Goal: Task Accomplishment & Management: Use online tool/utility

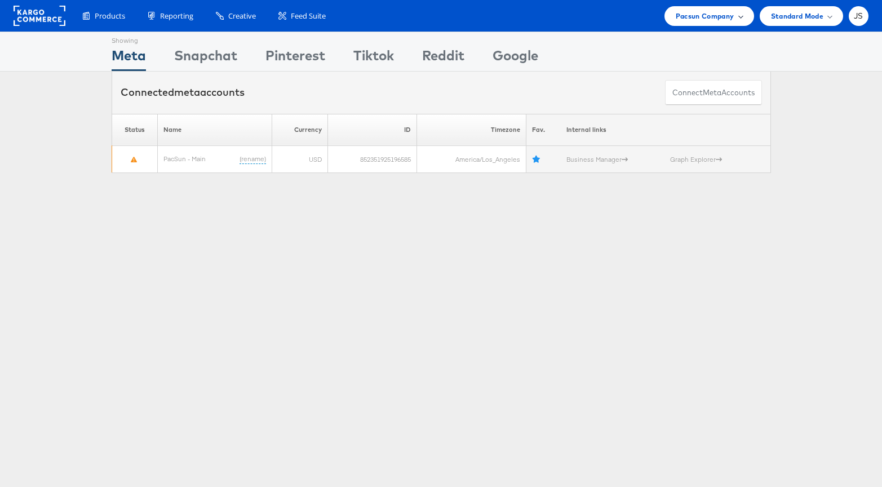
click at [710, 12] on span "Pacsun Company" at bounding box center [704, 16] width 59 height 12
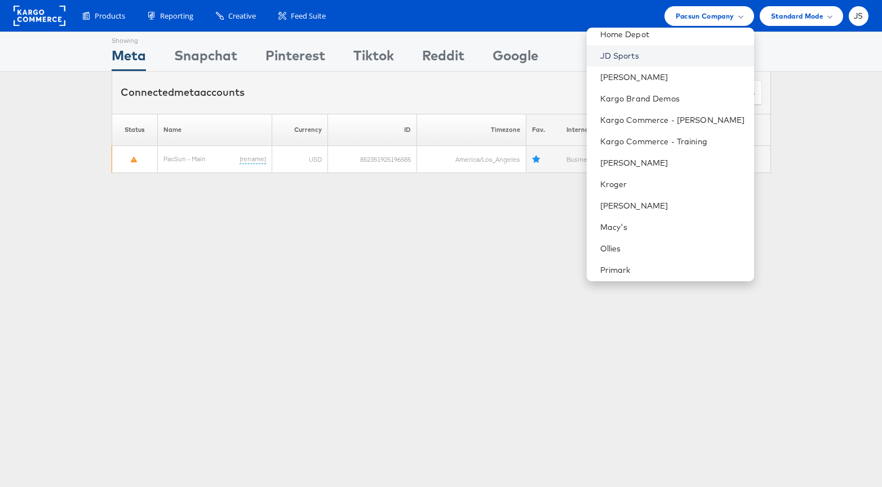
scroll to position [246, 0]
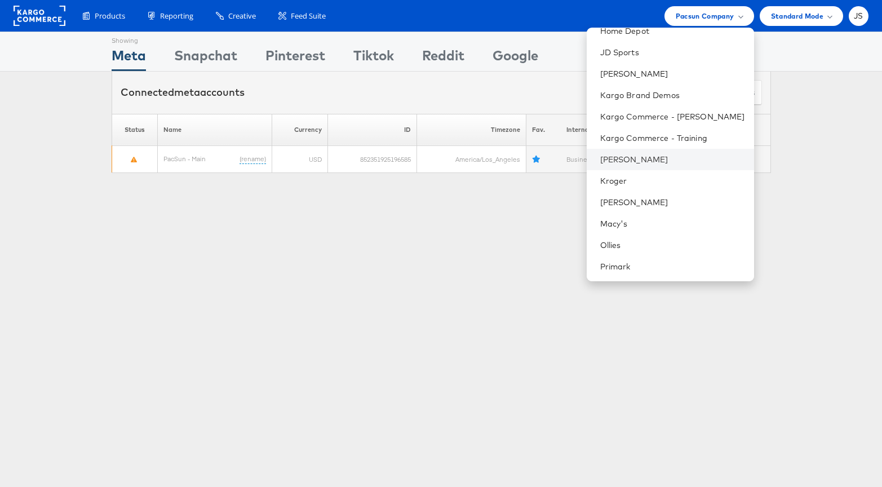
click at [653, 153] on li "[PERSON_NAME]" at bounding box center [669, 159] width 167 height 21
click at [650, 152] on li "[PERSON_NAME]" at bounding box center [669, 159] width 167 height 21
click at [653, 161] on link "[PERSON_NAME]" at bounding box center [672, 159] width 145 height 11
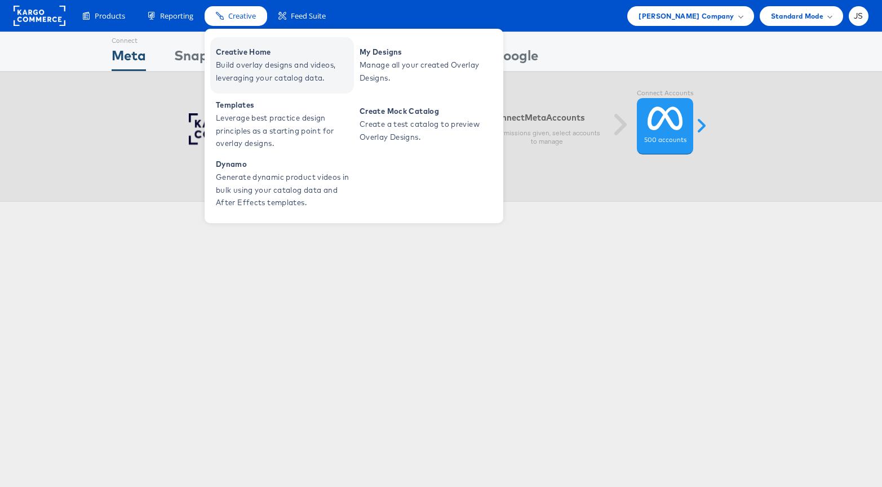
click at [243, 72] on span "Build overlay designs and videos, leveraging your catalog data." at bounding box center [283, 72] width 135 height 26
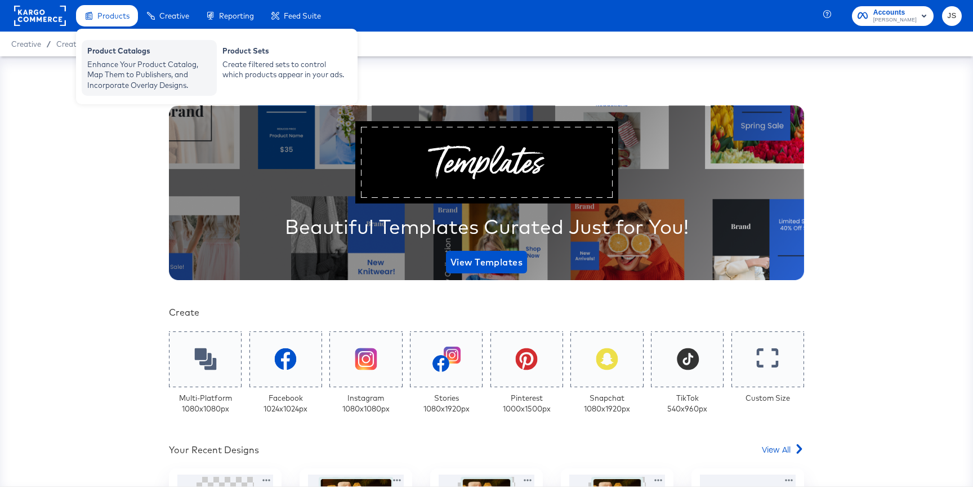
click at [116, 57] on div "Product Catalogs" at bounding box center [149, 53] width 124 height 14
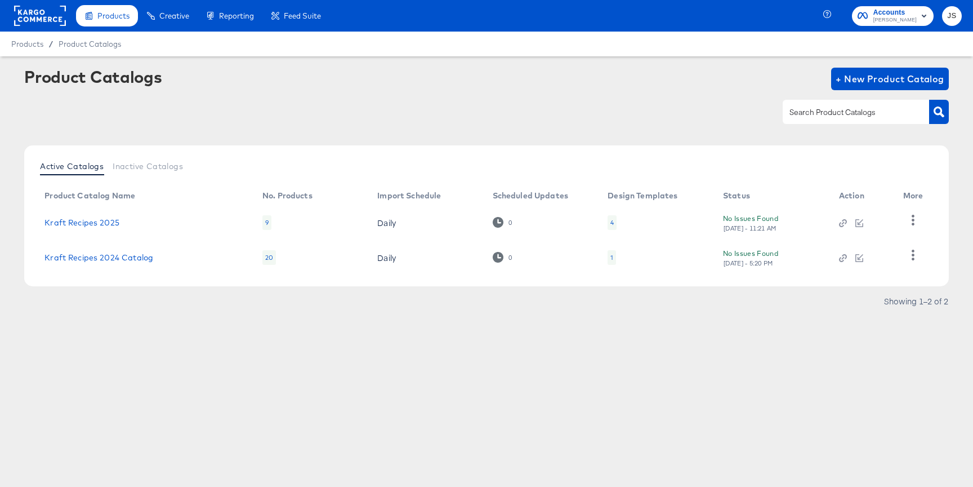
click at [613, 226] on div "4" at bounding box center [612, 222] width 3 height 9
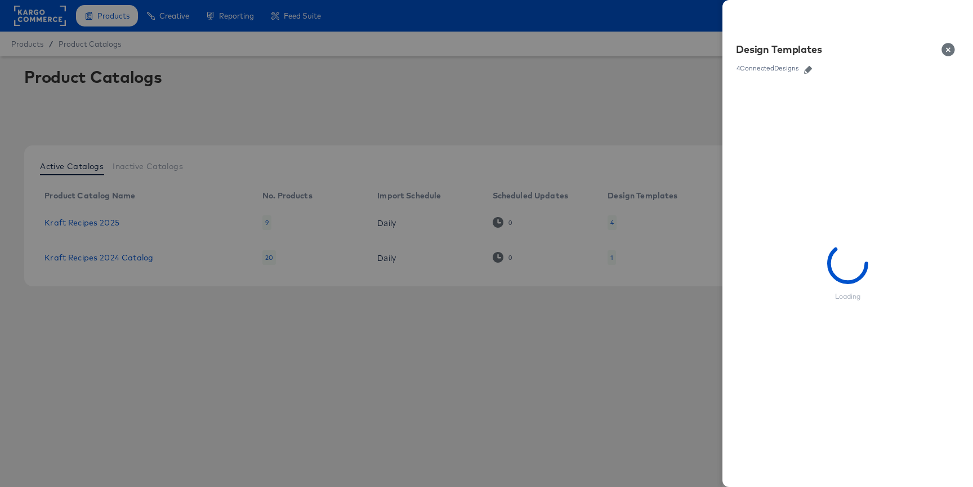
click at [808, 67] on icon "button" at bounding box center [808, 70] width 8 height 8
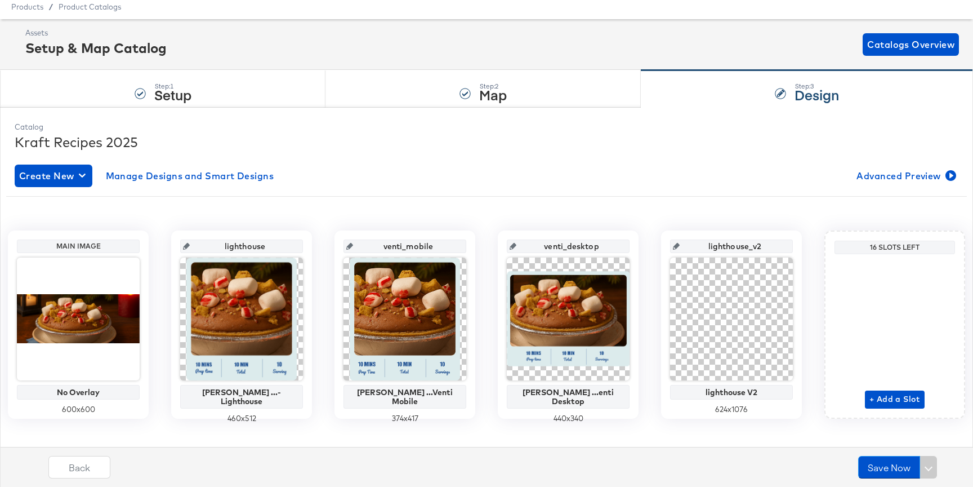
scroll to position [50, 0]
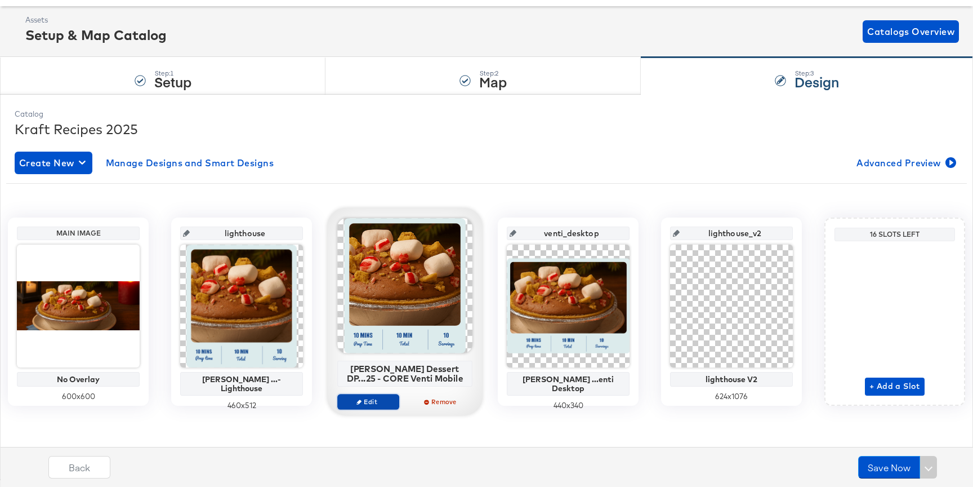
click at [388, 398] on span "Edit" at bounding box center [368, 401] width 52 height 8
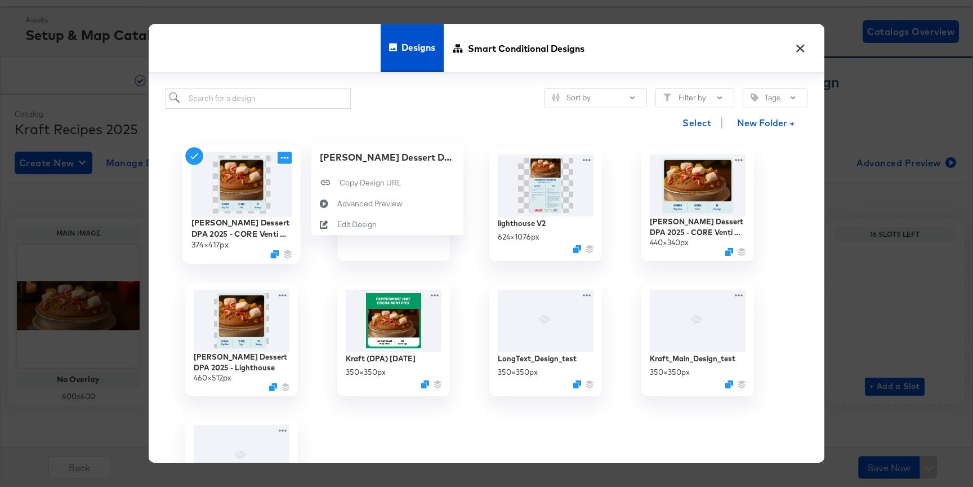
click at [287, 163] on icon at bounding box center [285, 158] width 14 height 12
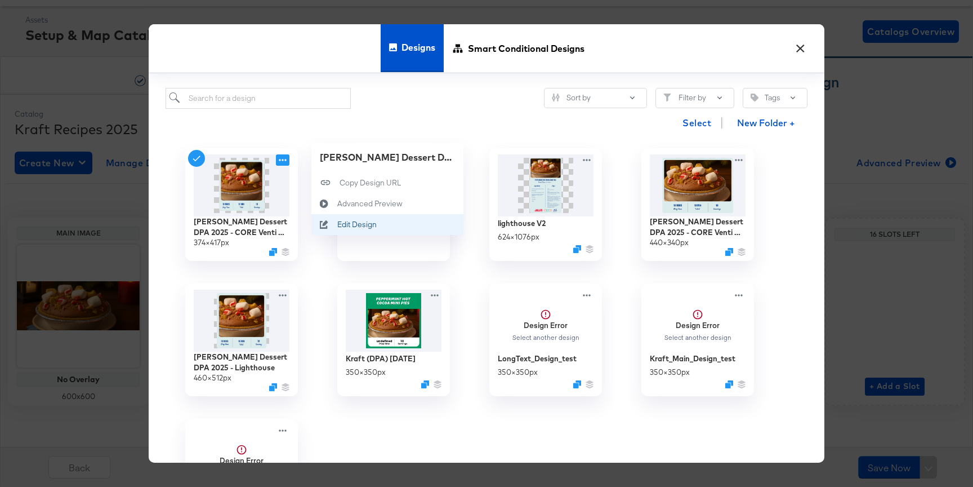
click at [337, 225] on div "Edit Design Edit Design" at bounding box center [337, 225] width 0 height 0
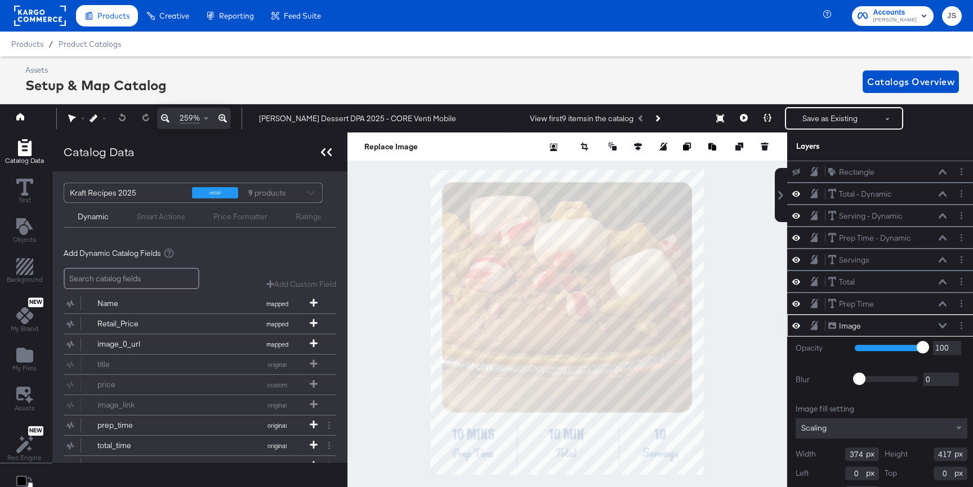
click at [328, 151] on icon at bounding box center [329, 152] width 5 height 8
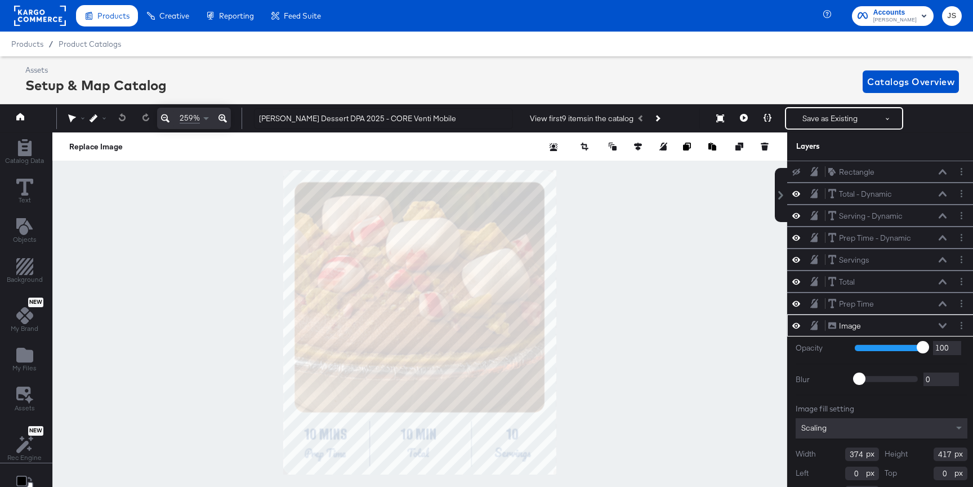
click at [167, 121] on icon at bounding box center [165, 118] width 8 height 8
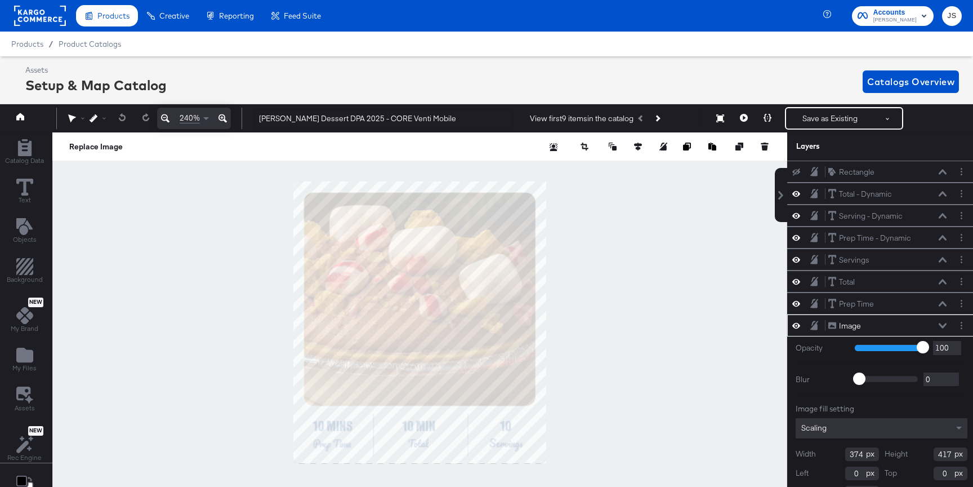
click at [167, 121] on icon at bounding box center [165, 118] width 8 height 8
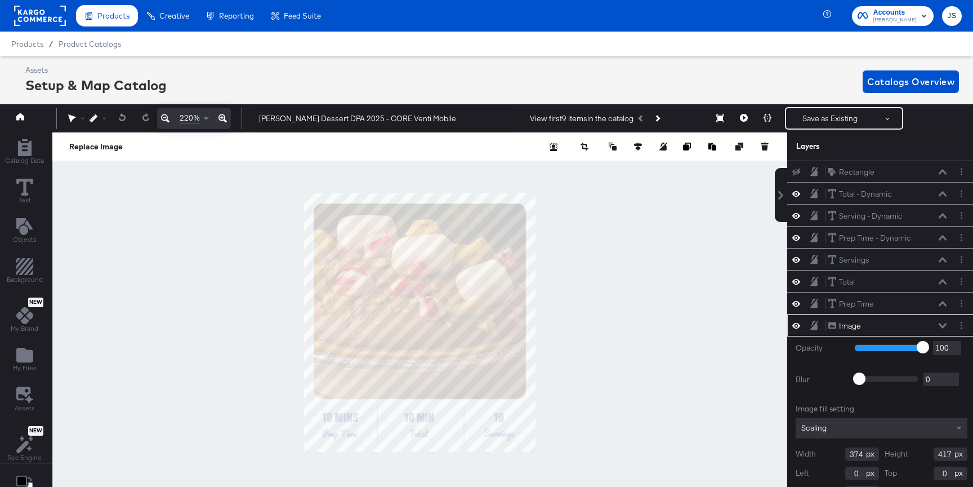
click at [567, 298] on div at bounding box center [419, 322] width 735 height 380
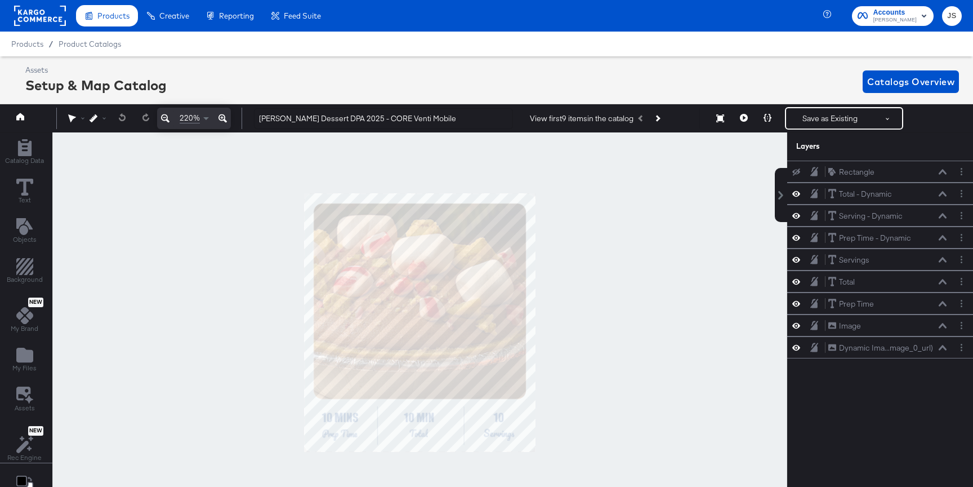
click at [744, 113] on button at bounding box center [744, 118] width 24 height 23
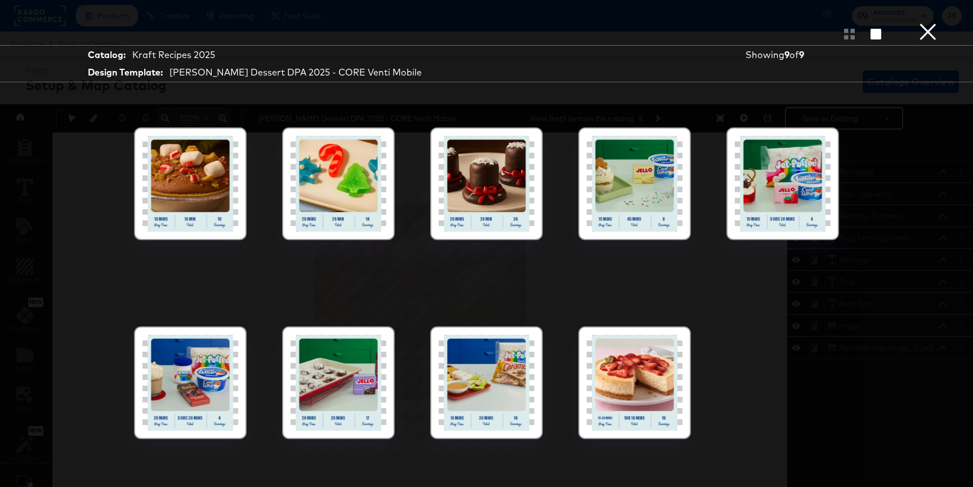
click at [756, 207] on div at bounding box center [783, 184] width 96 height 96
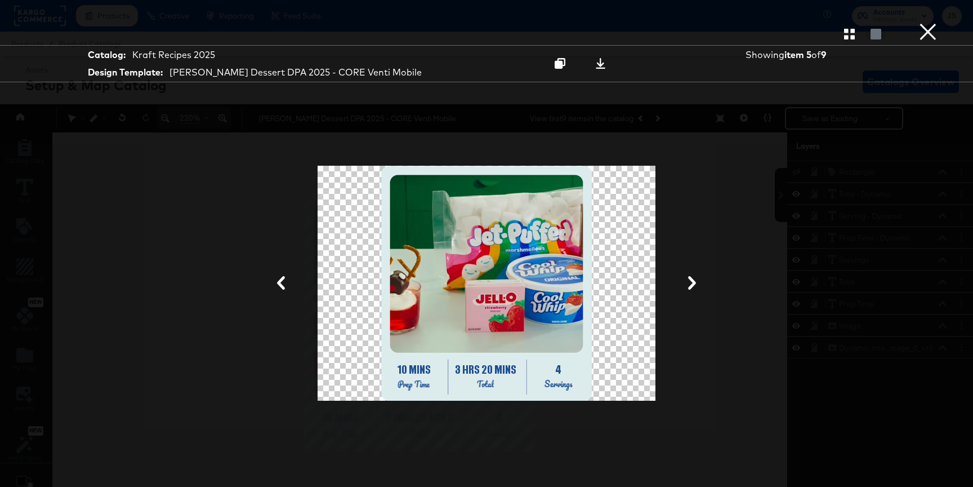
click at [881, 23] on button "×" at bounding box center [928, 11] width 23 height 23
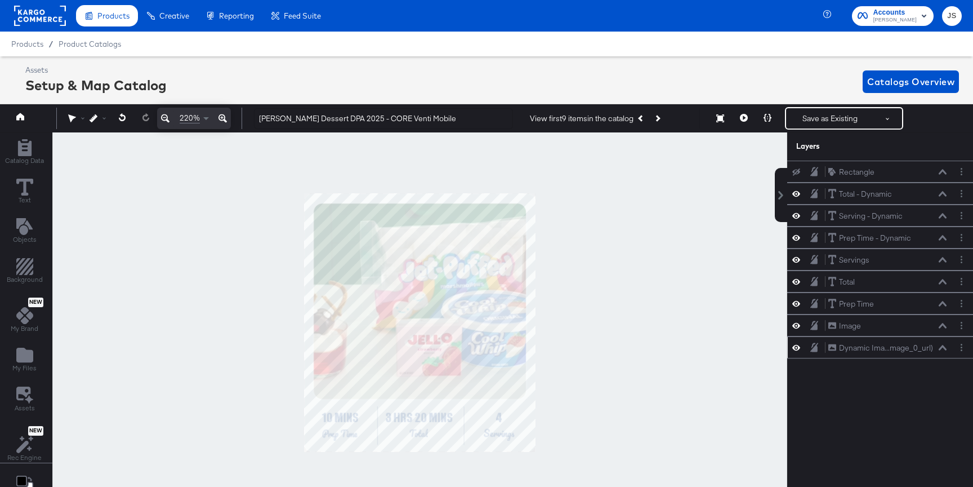
click at [881, 348] on icon at bounding box center [943, 347] width 8 height 5
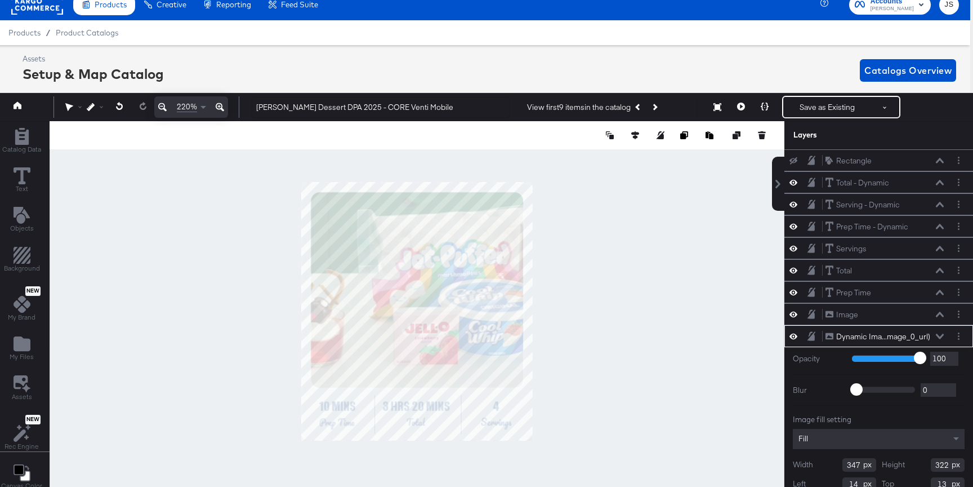
scroll to position [32, 0]
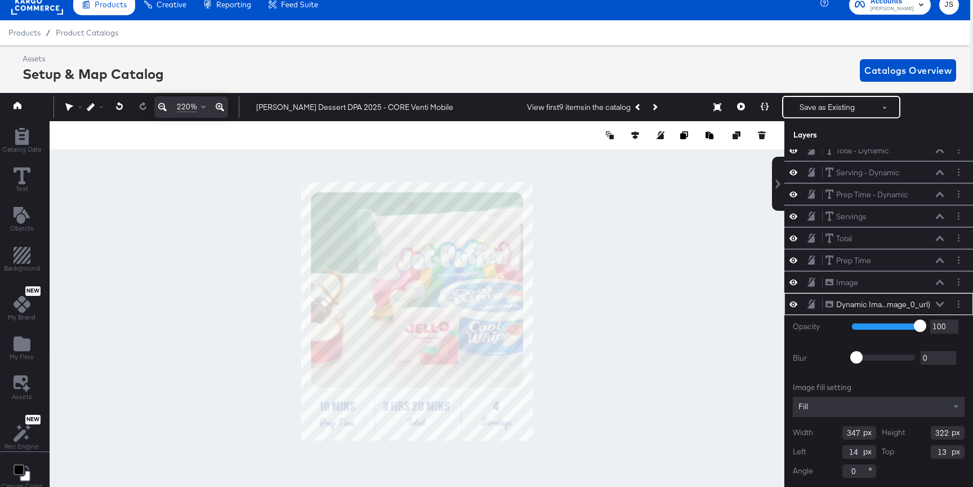
type input "275"
type input "12"
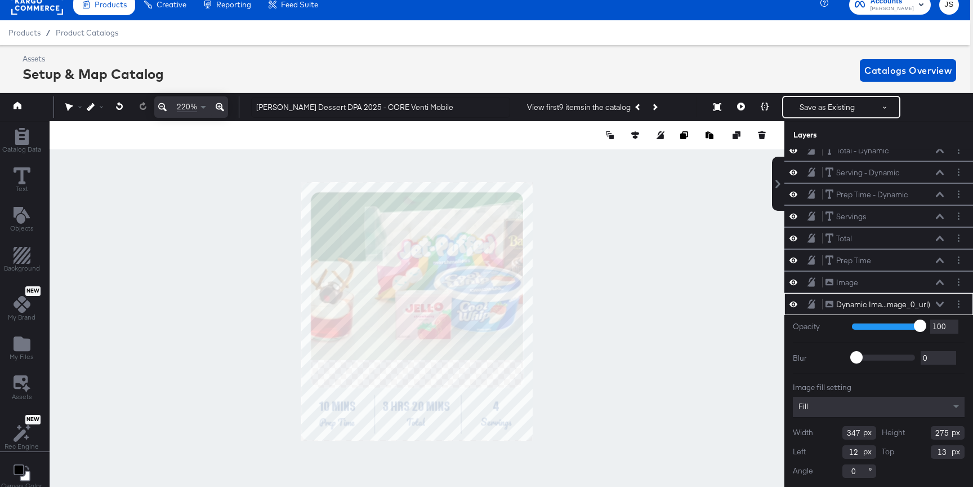
type input "247"
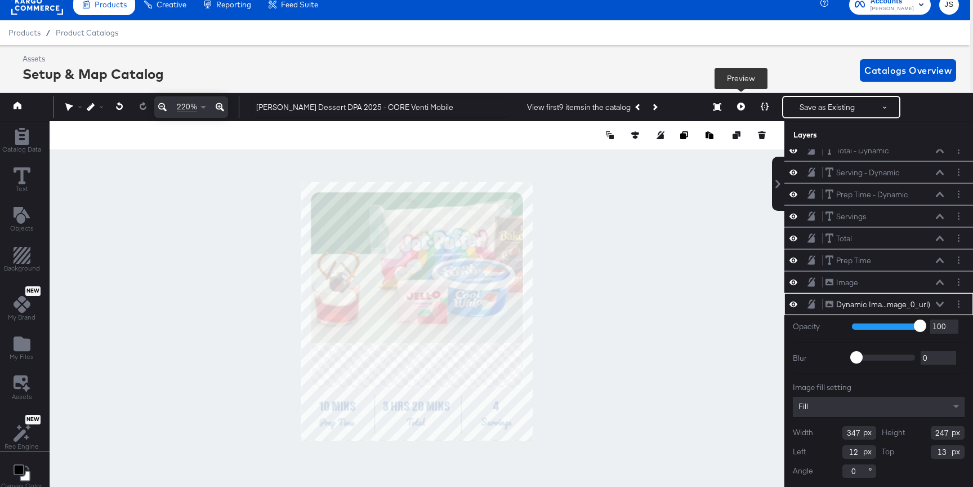
click at [739, 105] on icon at bounding box center [741, 107] width 8 height 8
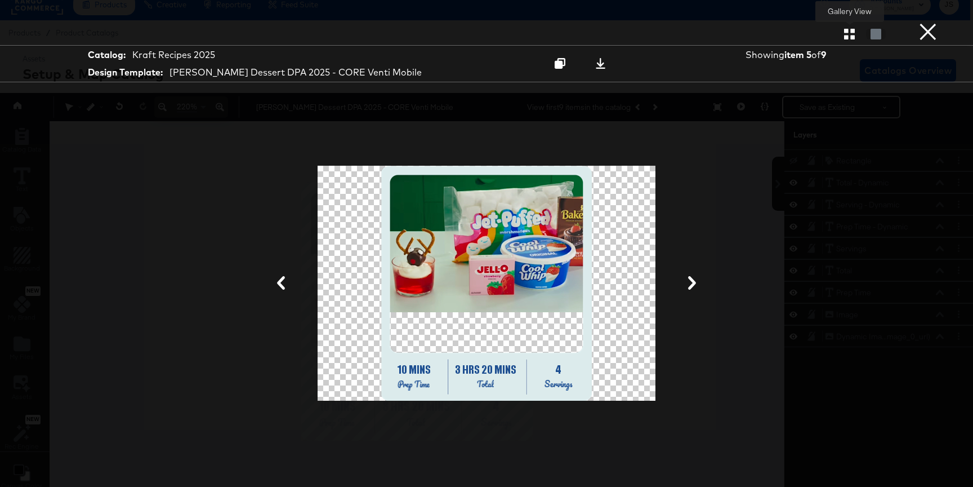
click at [847, 33] on icon "button" at bounding box center [849, 34] width 11 height 11
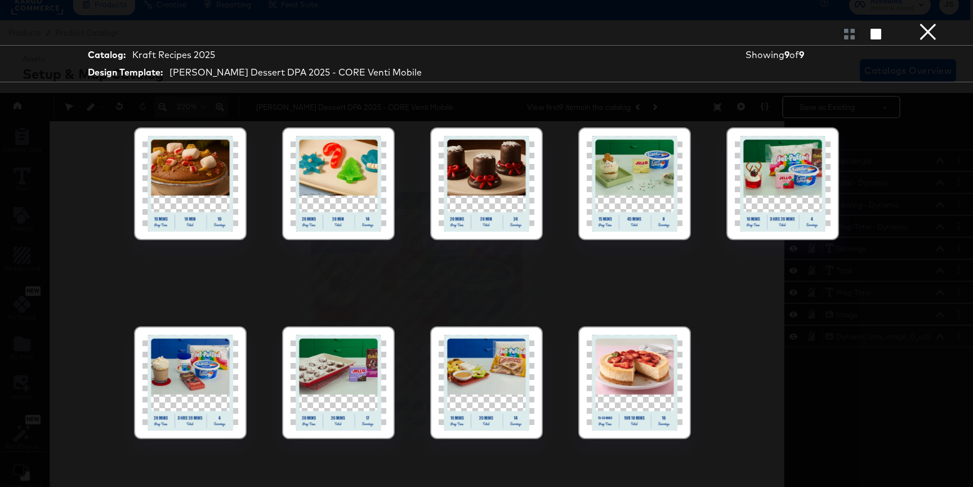
click at [649, 154] on div at bounding box center [635, 184] width 96 height 96
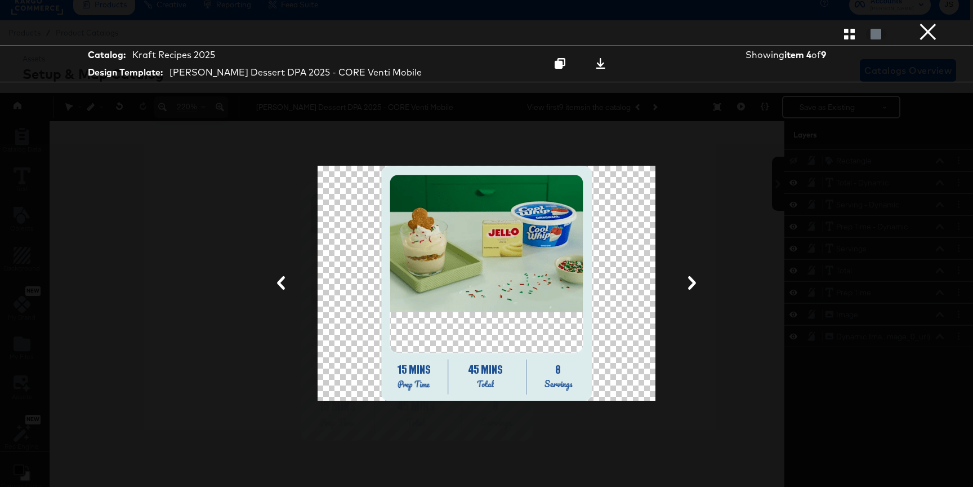
click at [691, 284] on icon at bounding box center [693, 283] width 14 height 14
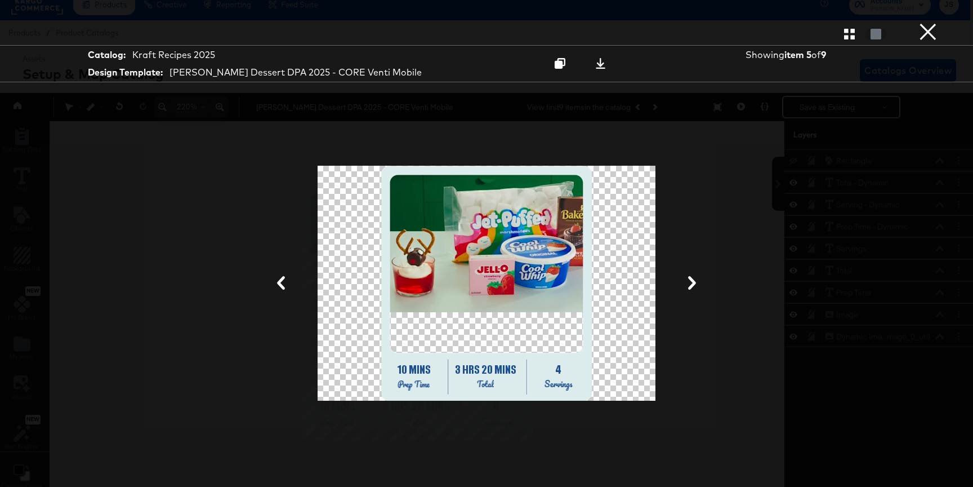
click at [691, 284] on icon at bounding box center [693, 283] width 14 height 14
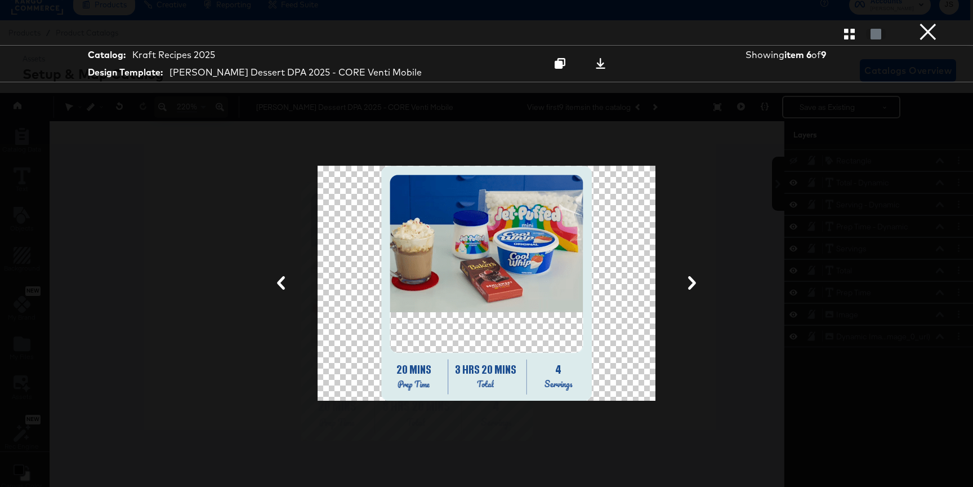
click at [691, 284] on icon at bounding box center [693, 283] width 14 height 14
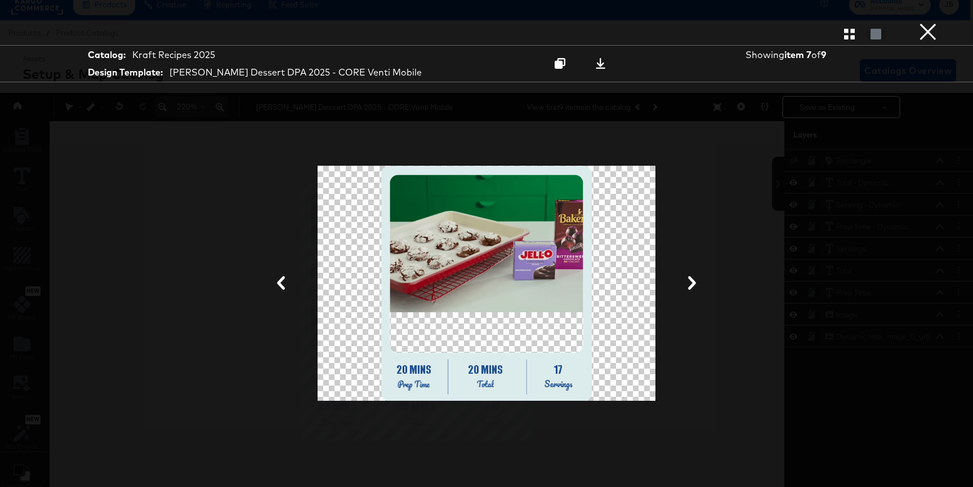
click at [881, 23] on button "×" at bounding box center [928, 11] width 23 height 23
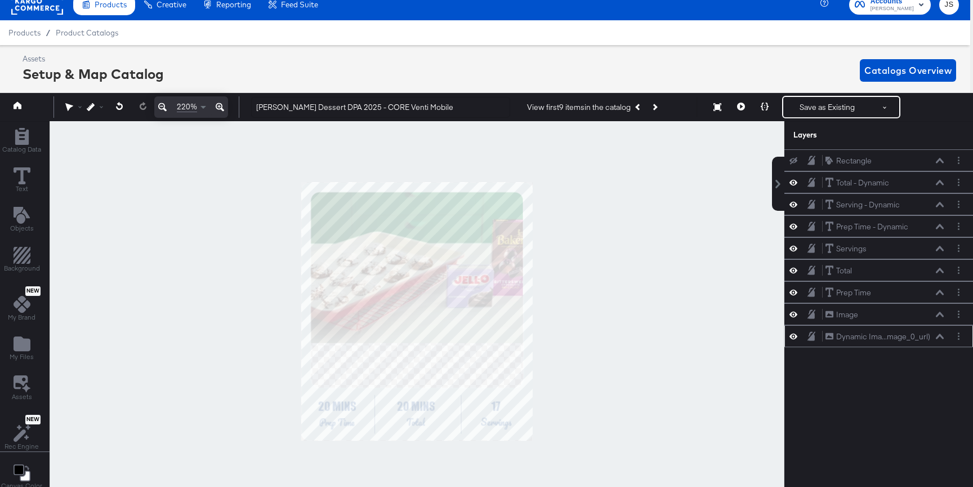
click at [881, 335] on icon at bounding box center [940, 335] width 8 height 5
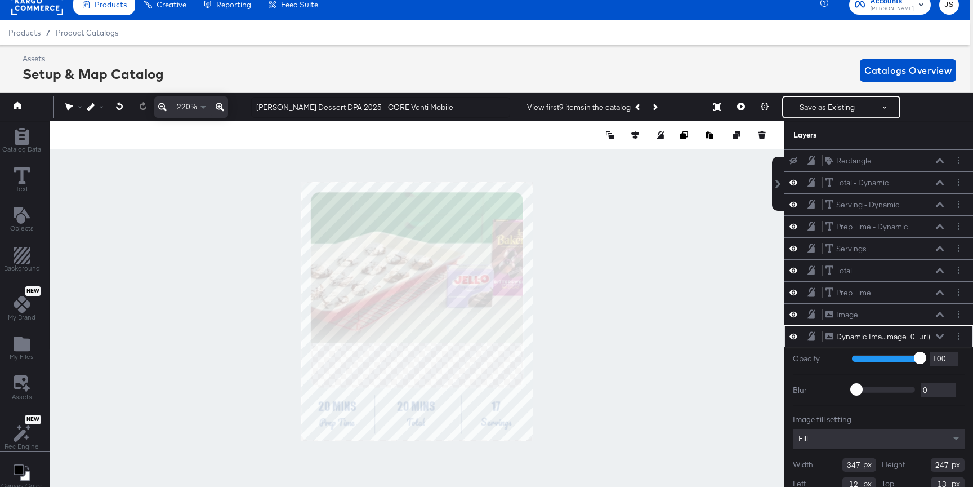
scroll to position [32, 0]
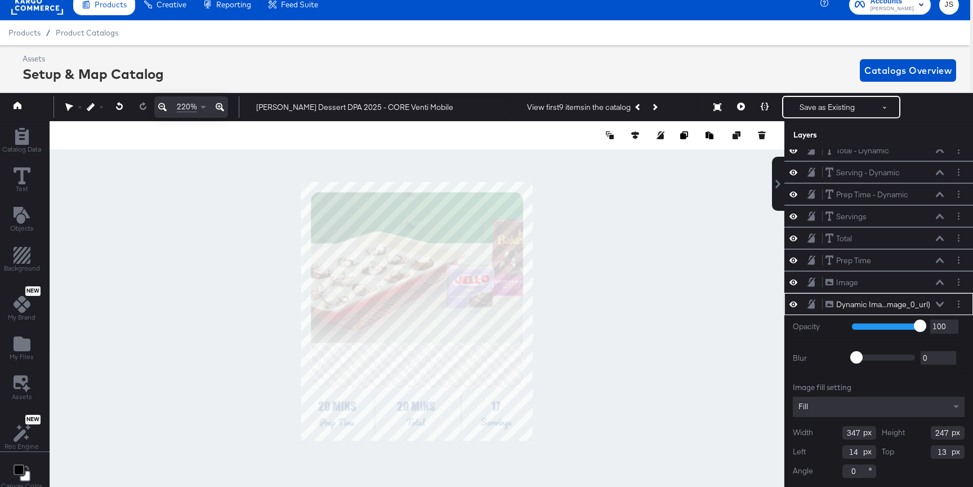
type input "15"
type input "14"
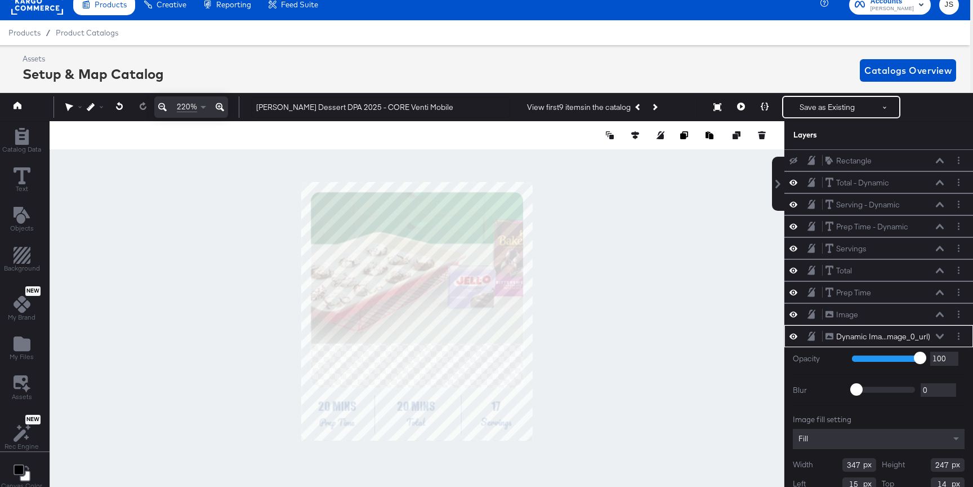
click at [607, 255] on div at bounding box center [417, 311] width 735 height 380
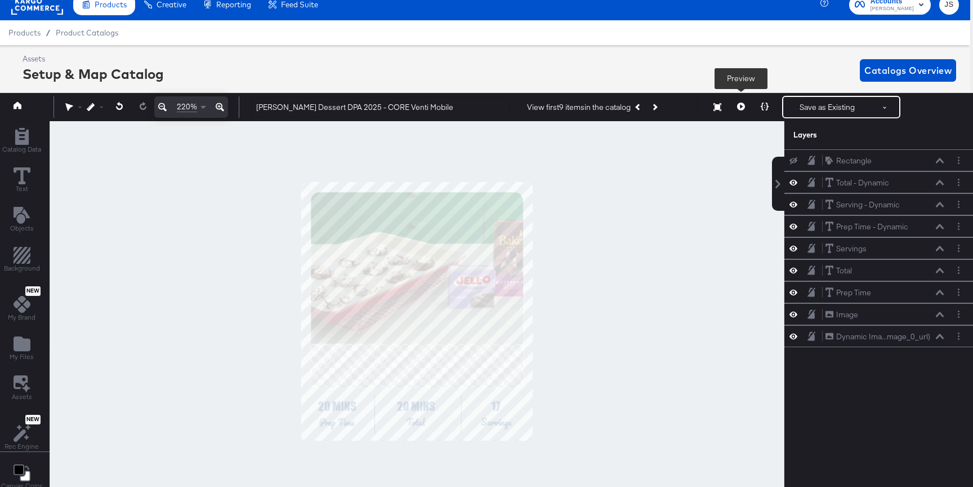
click at [741, 105] on icon at bounding box center [741, 107] width 8 height 8
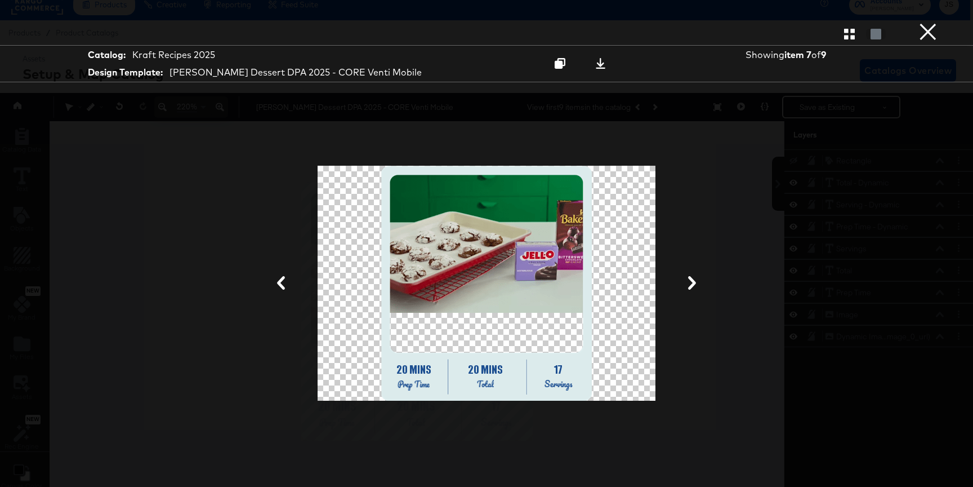
click at [850, 44] on div "Gallery View" at bounding box center [486, 34] width 973 height 23
click at [850, 33] on icon "button" at bounding box center [849, 34] width 11 height 11
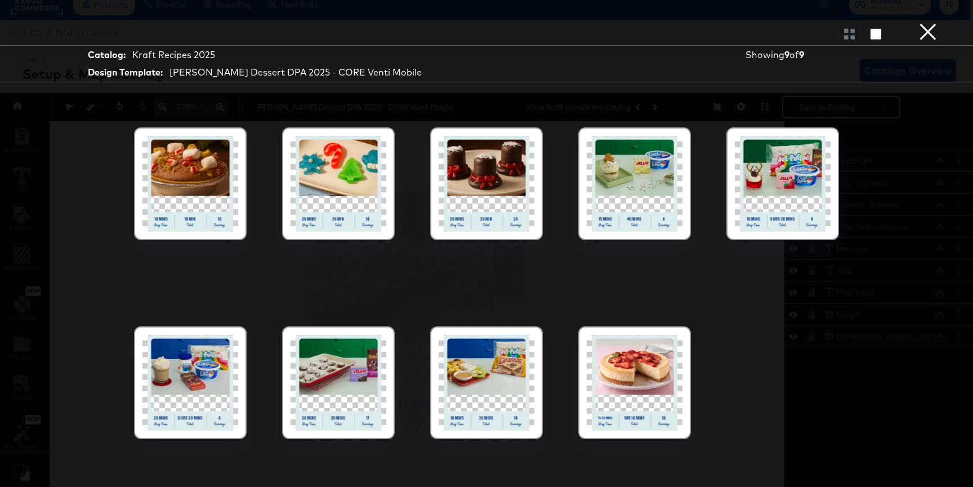
click at [641, 180] on div at bounding box center [635, 184] width 96 height 96
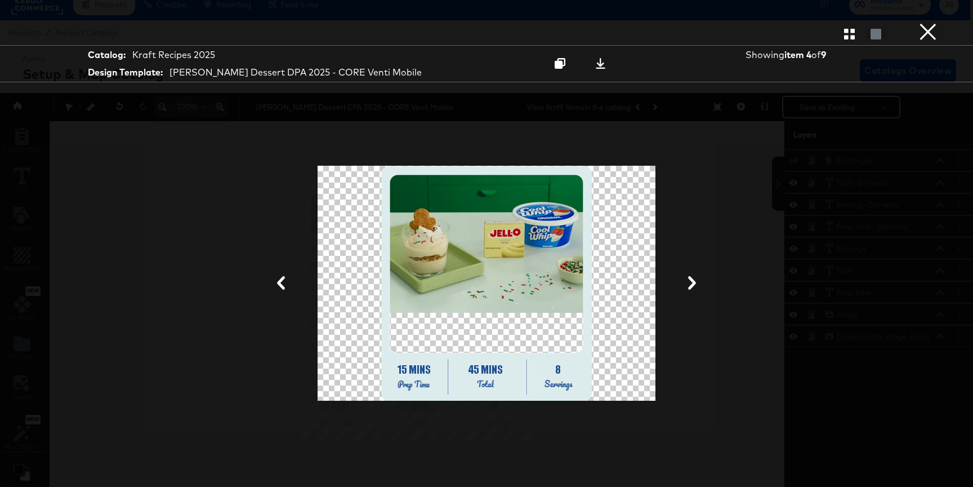
click at [688, 275] on button at bounding box center [692, 283] width 29 height 21
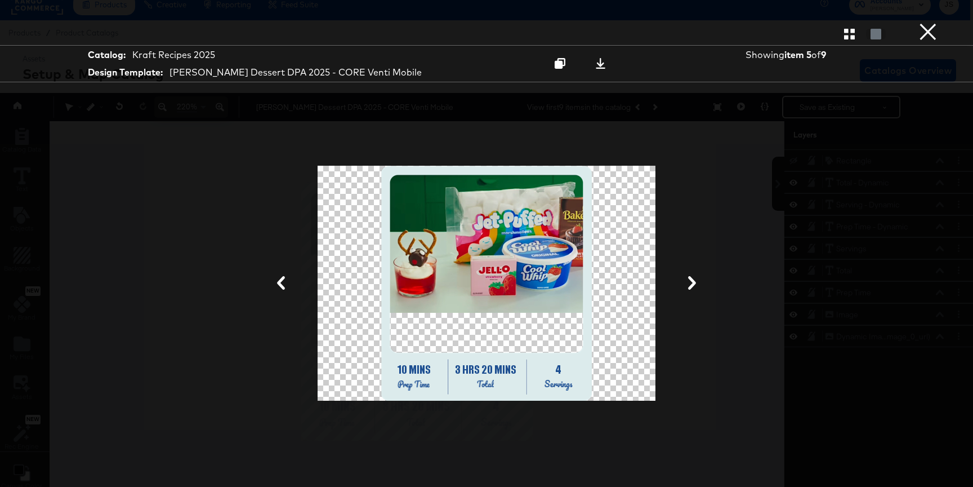
click at [688, 275] on button at bounding box center [692, 283] width 29 height 21
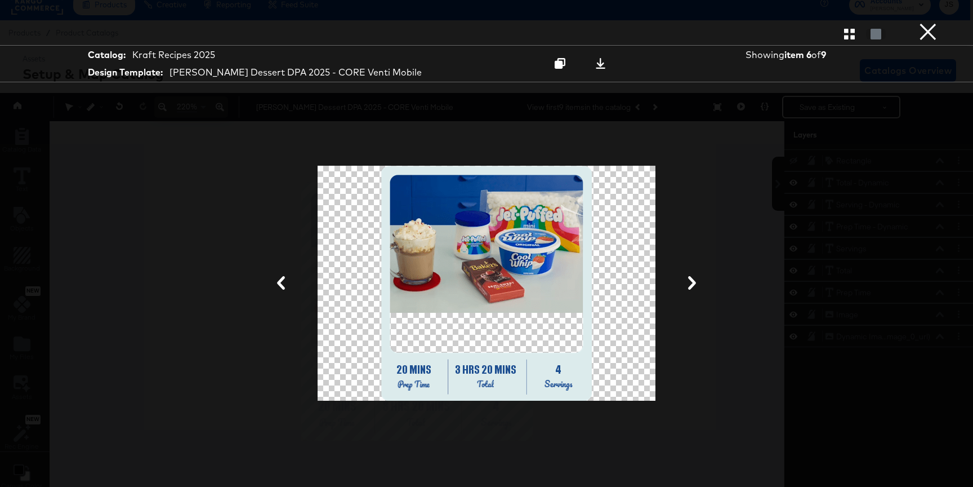
click at [688, 275] on button at bounding box center [692, 283] width 29 height 21
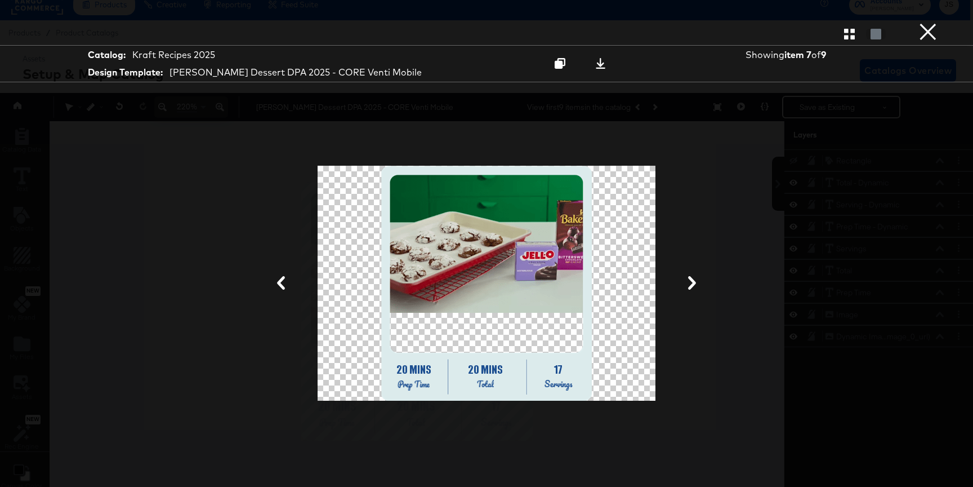
click at [688, 275] on button at bounding box center [692, 283] width 29 height 21
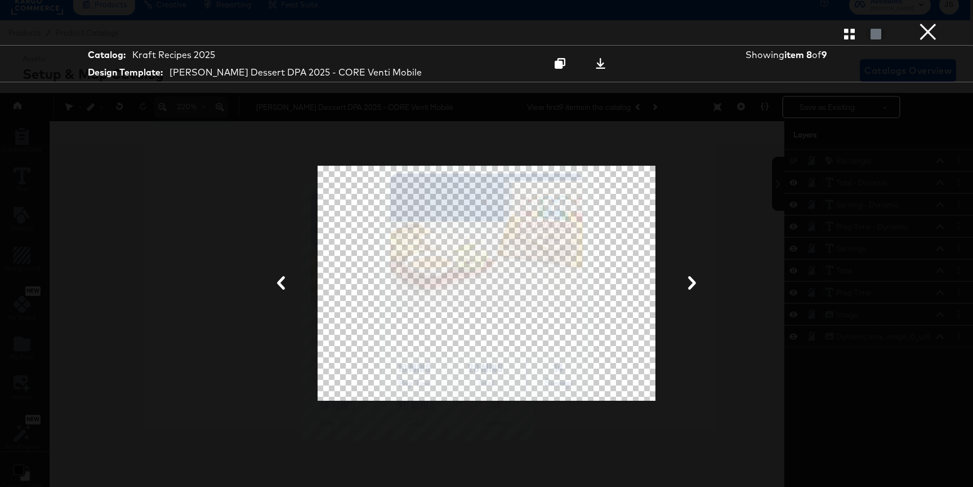
click at [881, 23] on button "×" at bounding box center [928, 11] width 23 height 23
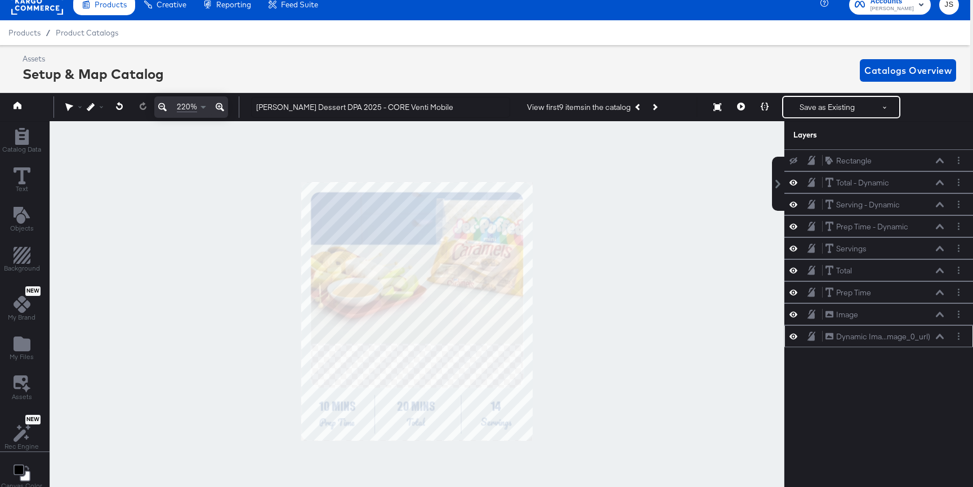
click at [881, 338] on icon at bounding box center [940, 336] width 8 height 6
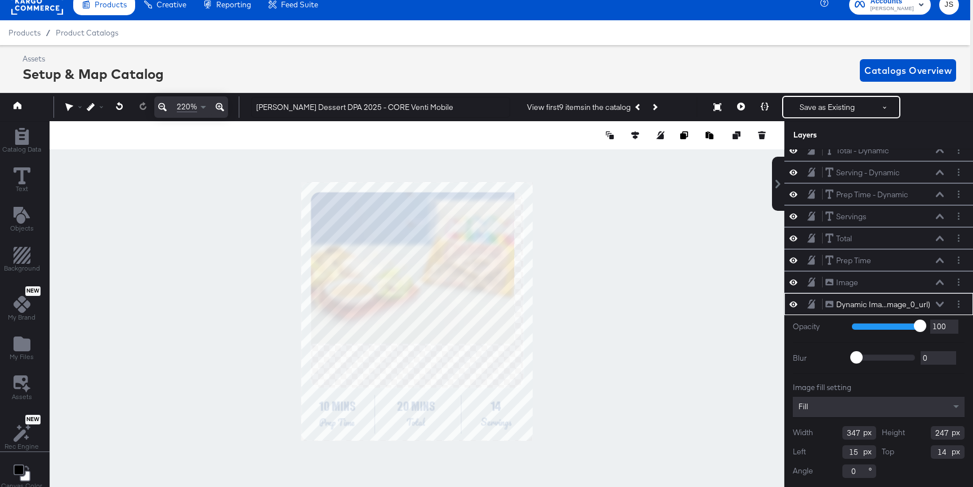
type input "333"
type input "12"
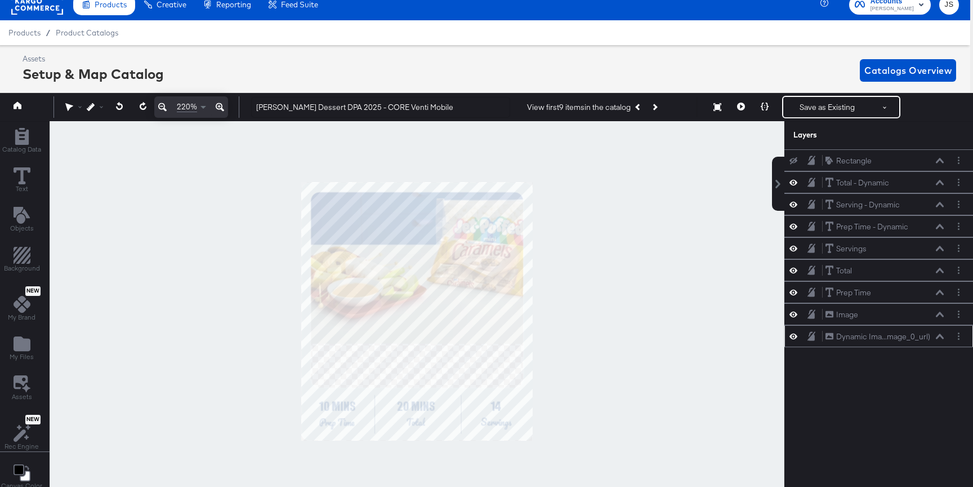
click at [881, 331] on div "Dynamic Ima...mage_0_url) Dynamic Image (image_0_url)" at bounding box center [884, 337] width 119 height 12
click at [881, 333] on button at bounding box center [940, 336] width 9 height 7
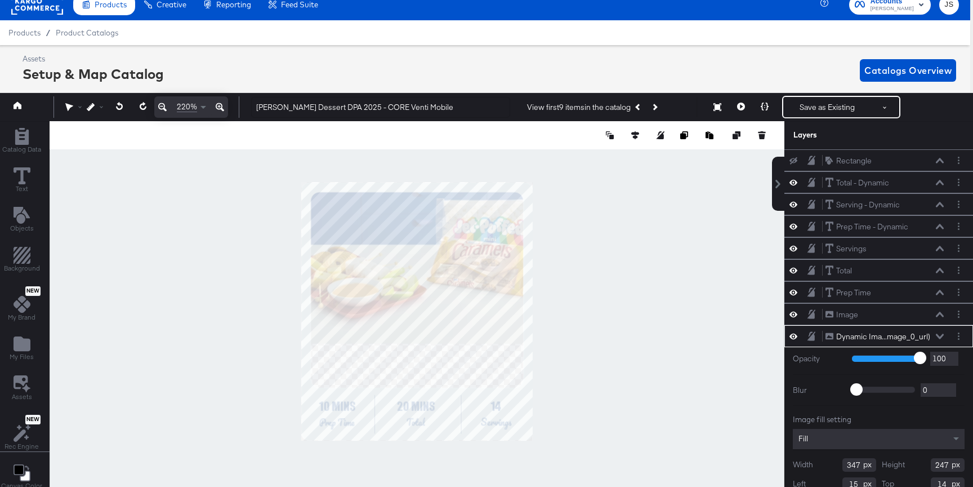
scroll to position [32, 0]
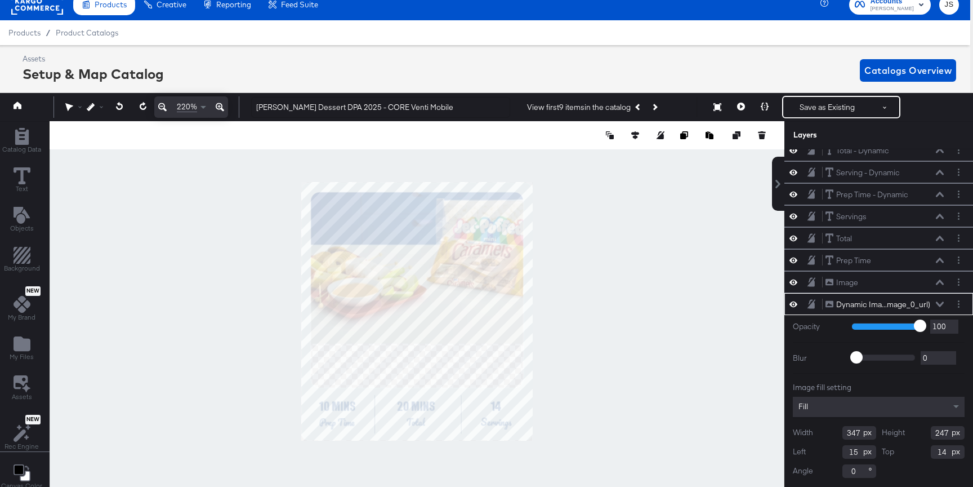
type input "234"
type input "12"
type input "223"
type input "24"
click at [744, 106] on icon at bounding box center [741, 107] width 8 height 8
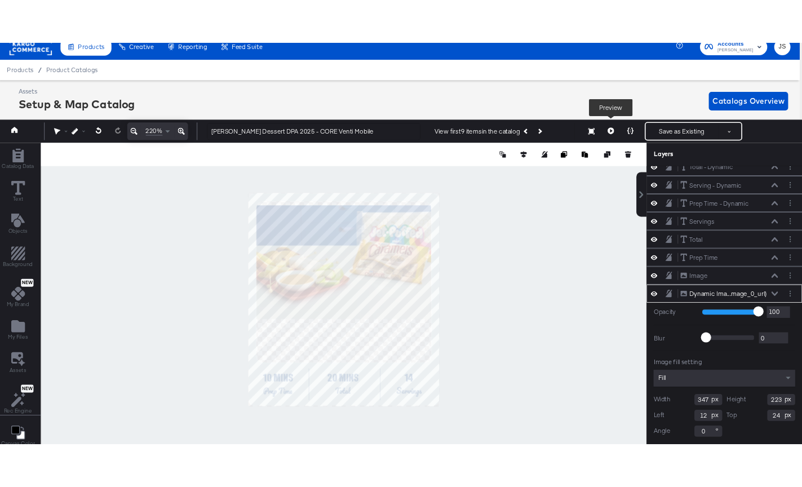
scroll to position [0, 0]
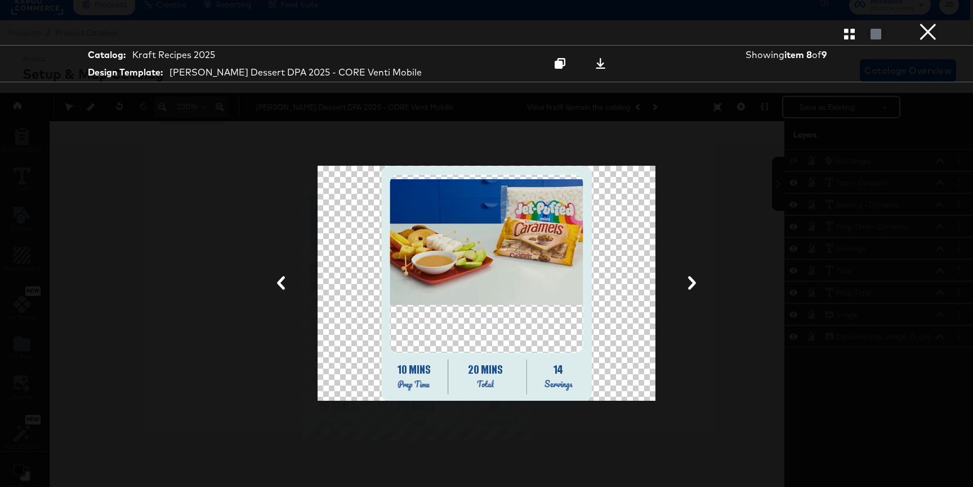
click at [856, 27] on div "Gallery View" at bounding box center [486, 34] width 973 height 23
click at [850, 33] on icon "button" at bounding box center [849, 34] width 11 height 11
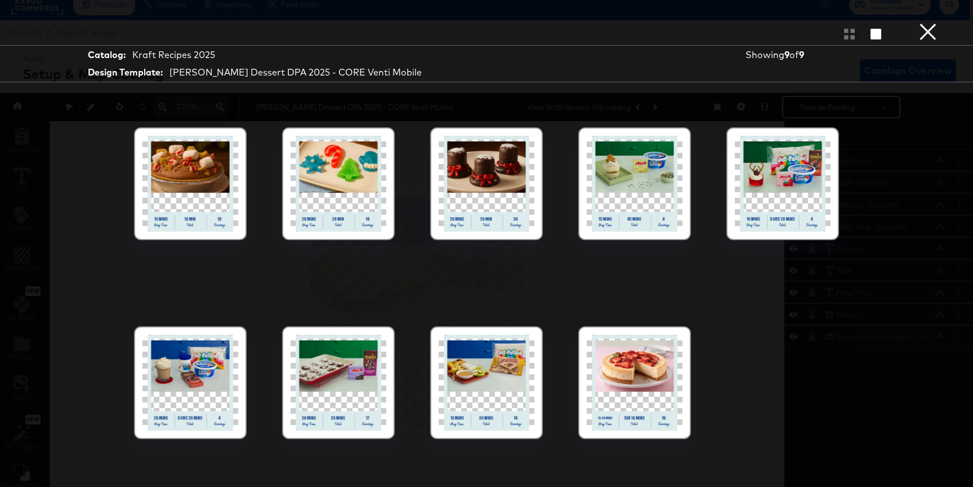
click at [347, 388] on div at bounding box center [339, 383] width 96 height 96
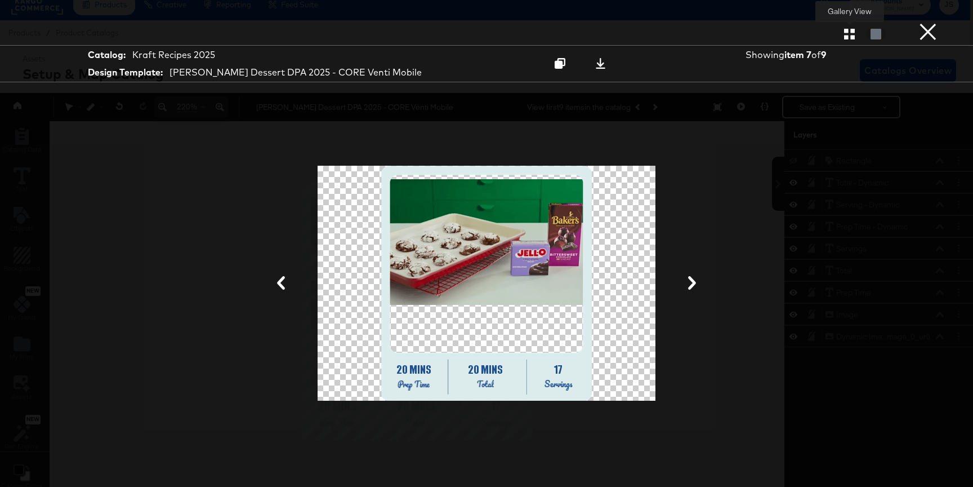
click at [851, 36] on icon "button" at bounding box center [849, 34] width 11 height 11
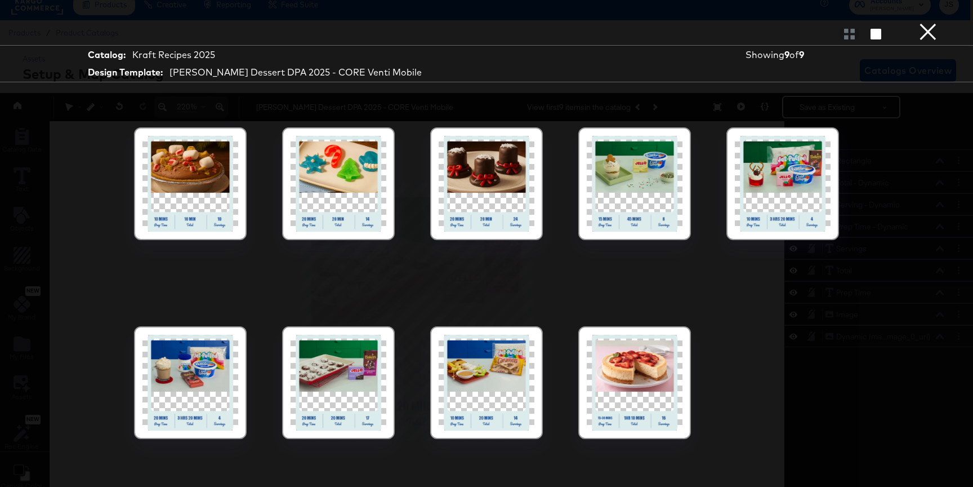
click at [798, 163] on div at bounding box center [783, 184] width 96 height 96
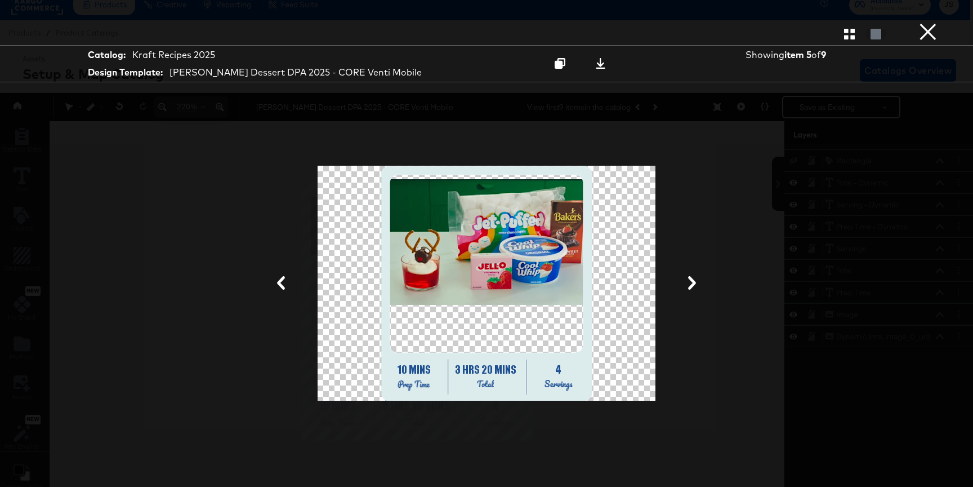
click at [881, 23] on button "×" at bounding box center [928, 11] width 23 height 23
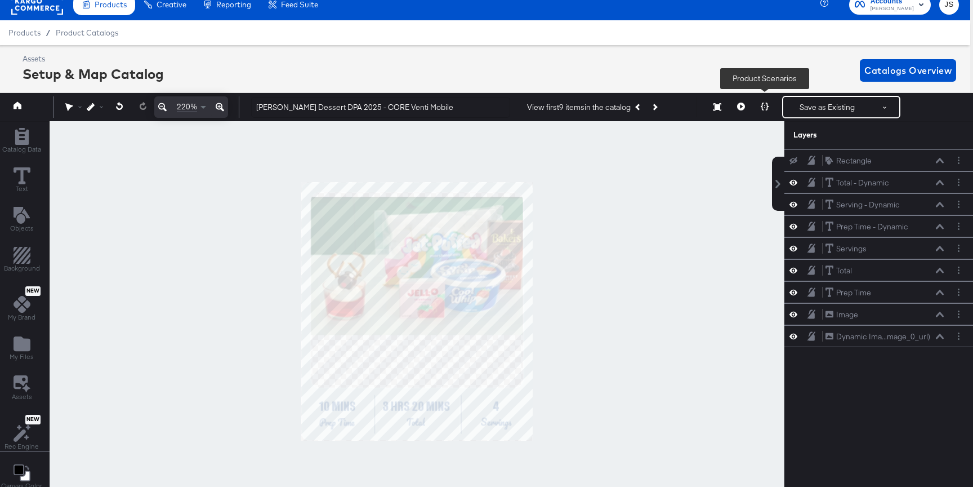
click at [767, 104] on icon at bounding box center [765, 107] width 8 height 8
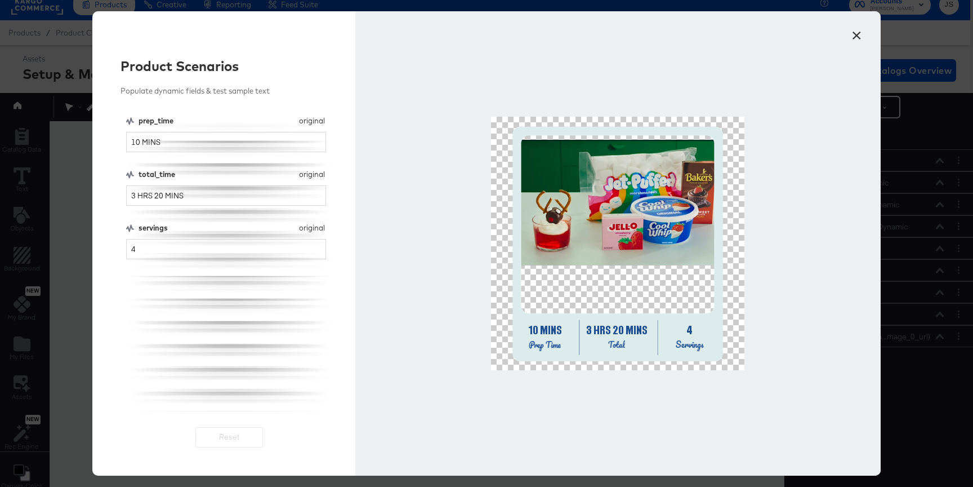
click at [860, 33] on button "×" at bounding box center [857, 33] width 20 height 20
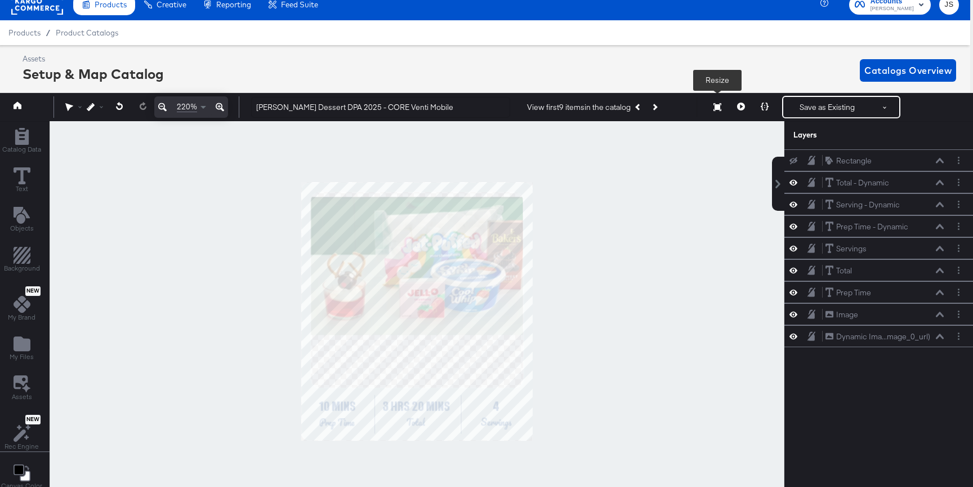
click at [738, 106] on icon at bounding box center [741, 107] width 8 height 8
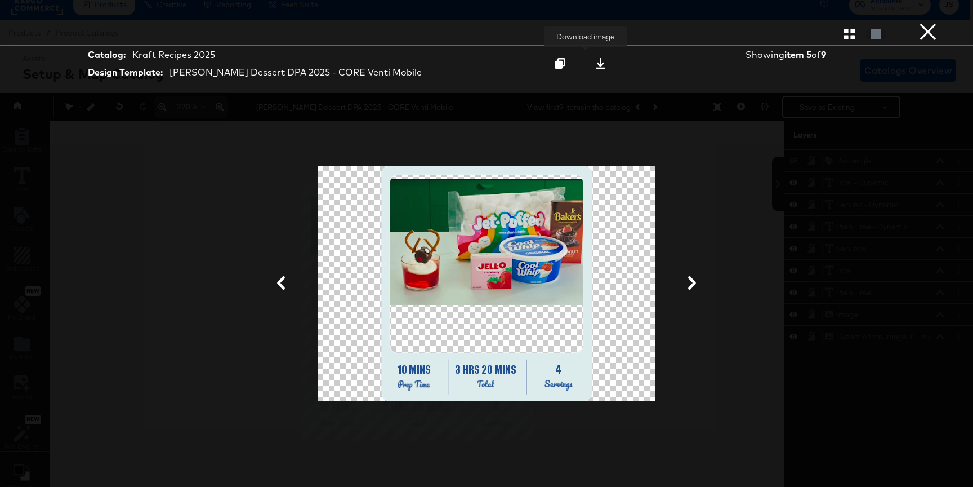
click at [596, 64] on icon at bounding box center [601, 63] width 10 height 11
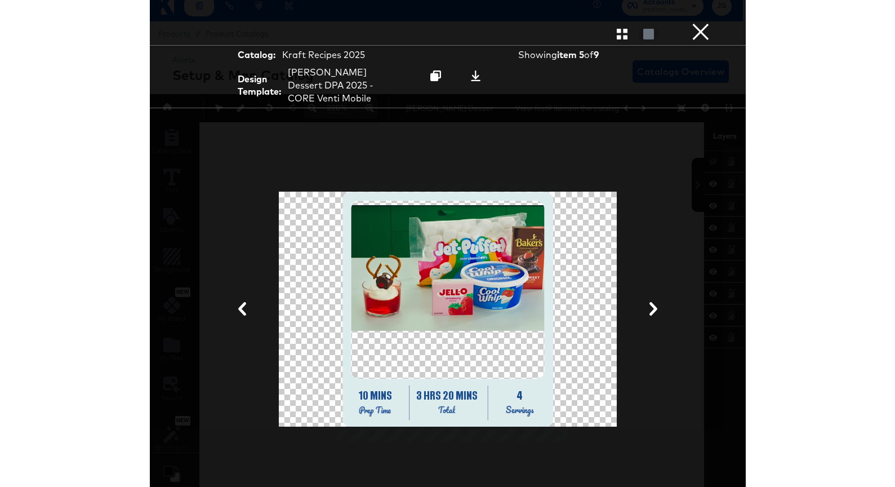
scroll to position [11, 3]
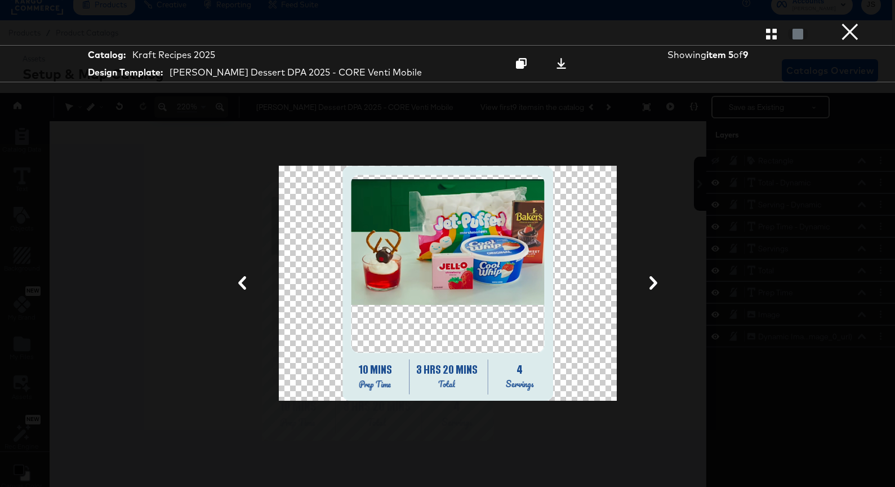
click at [852, 23] on button "×" at bounding box center [850, 11] width 23 height 23
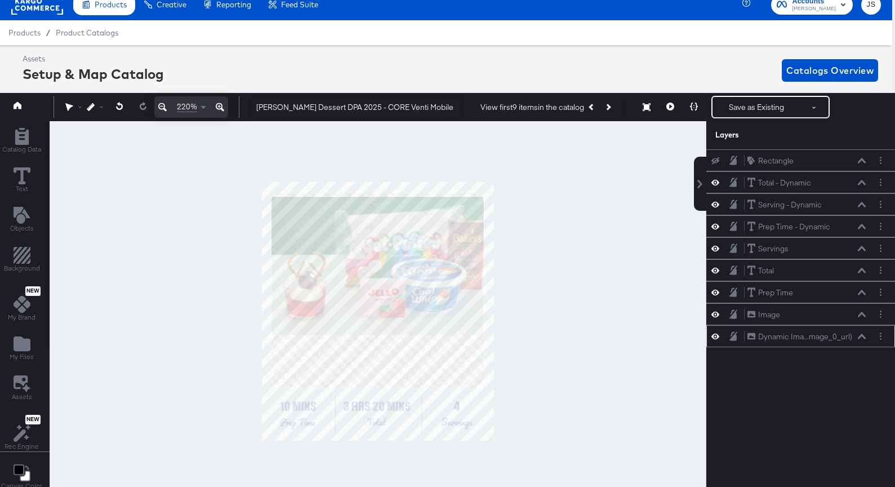
click at [712, 340] on icon at bounding box center [715, 336] width 8 height 10
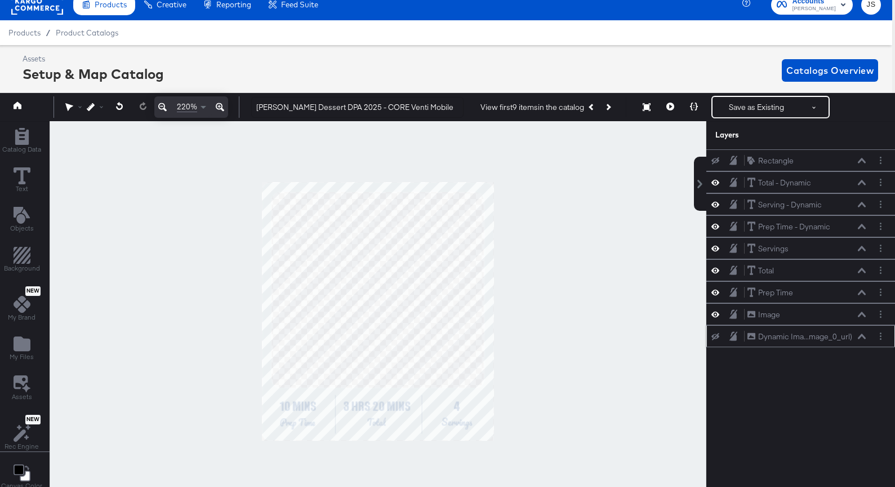
click at [712, 340] on button at bounding box center [715, 336] width 9 height 9
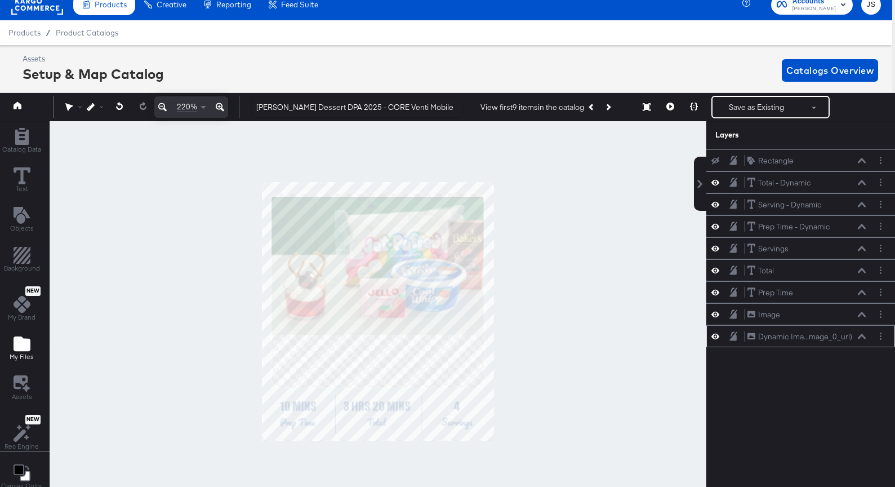
click at [34, 354] on button "My Files" at bounding box center [22, 348] width 38 height 32
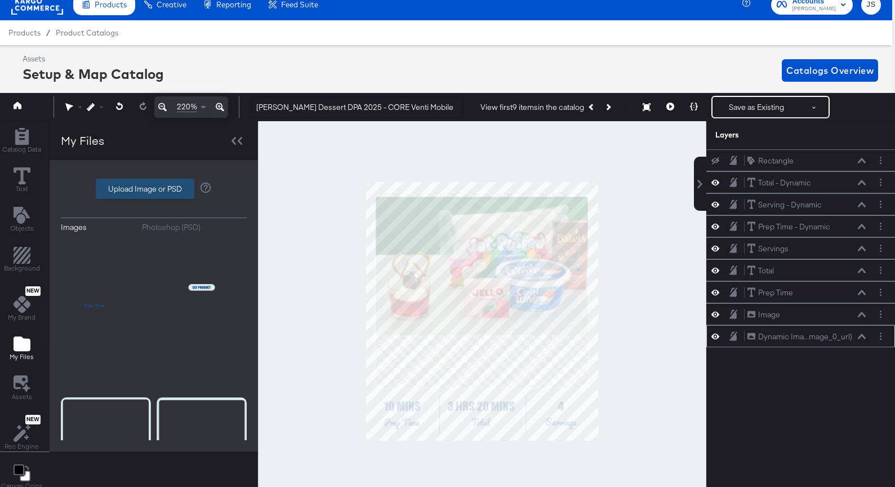
click at [175, 187] on label "Upload Image or PSD" at bounding box center [144, 188] width 97 height 19
click at [154, 189] on input "Upload Image or PSD" at bounding box center [154, 189] width 0 height 0
type input "C:\fakepath\Venti Mobile V2.png"
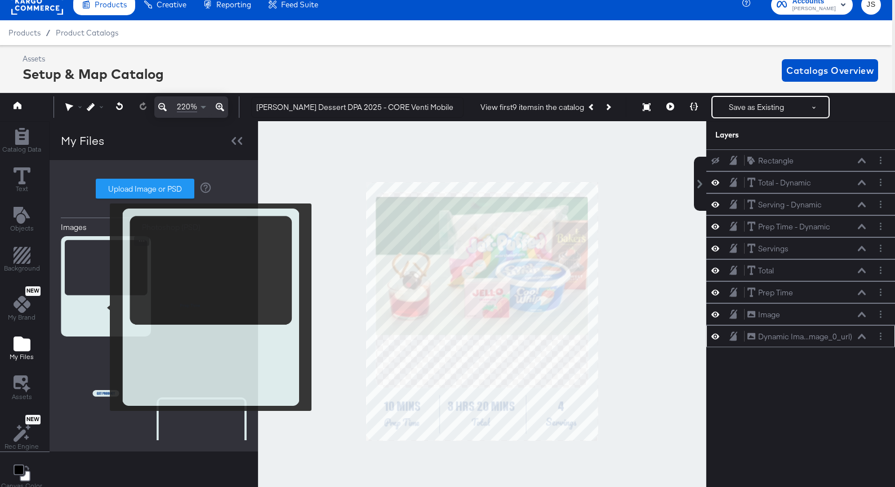
click at [103, 307] on img at bounding box center [106, 286] width 90 height 100
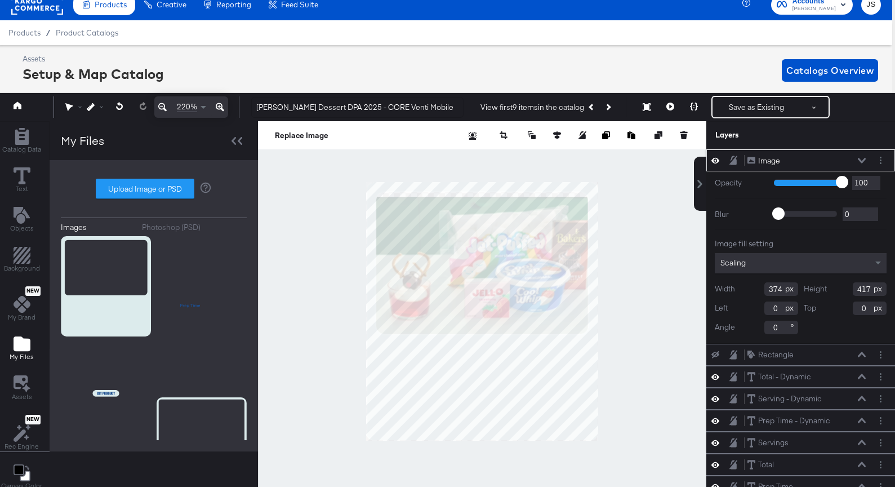
click at [861, 158] on icon at bounding box center [862, 161] width 8 height 6
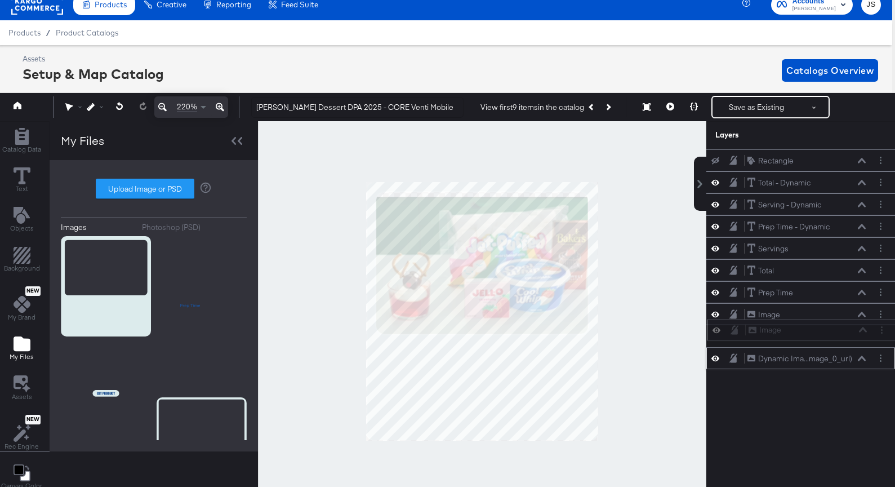
drag, startPoint x: 841, startPoint y: 159, endPoint x: 842, endPoint y: 331, distance: 172.4
click at [842, 331] on div "Image Image" at bounding box center [807, 330] width 119 height 12
click at [713, 314] on icon at bounding box center [715, 314] width 8 height 6
click at [713, 314] on icon at bounding box center [715, 314] width 8 height 7
drag, startPoint x: 809, startPoint y: 337, endPoint x: 809, endPoint y: 312, distance: 24.8
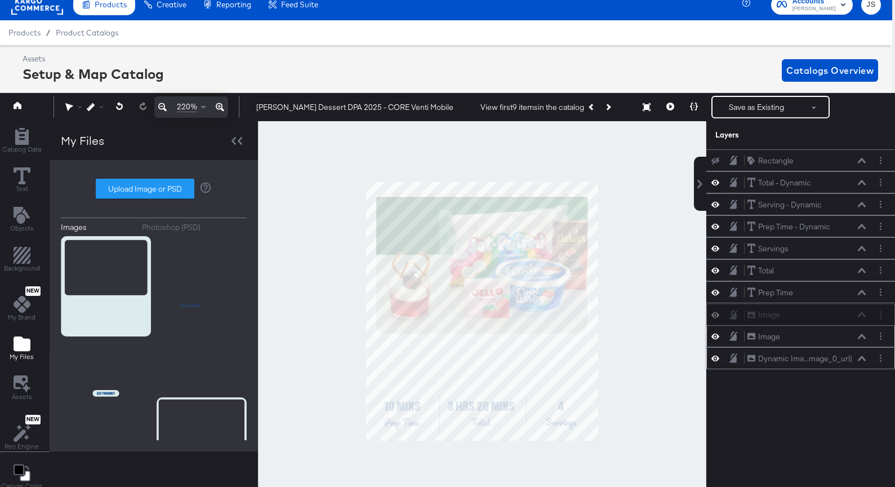
click at [809, 311] on div "Image Image" at bounding box center [806, 315] width 119 height 12
click at [711, 336] on div at bounding box center [719, 336] width 16 height 11
click at [715, 333] on icon at bounding box center [715, 336] width 8 height 6
click at [715, 333] on icon at bounding box center [715, 336] width 8 height 7
click at [713, 313] on icon at bounding box center [715, 314] width 8 height 6
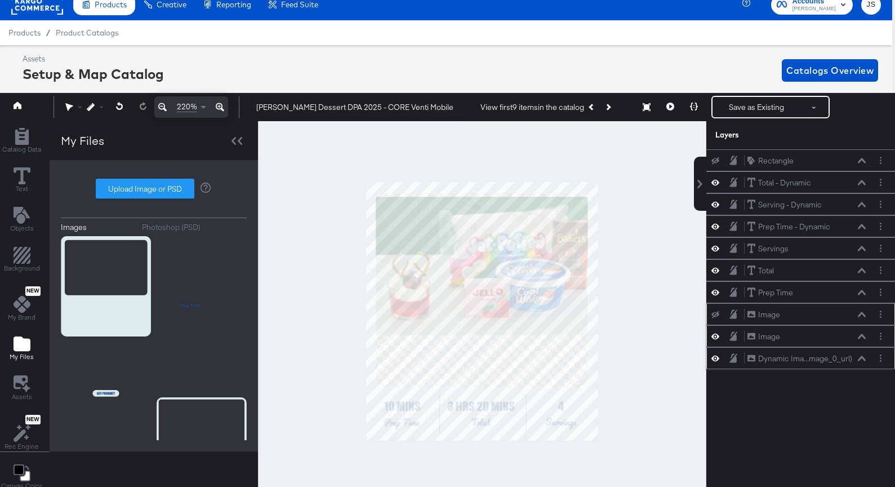
click at [717, 335] on icon at bounding box center [715, 336] width 8 height 10
click at [717, 335] on icon at bounding box center [715, 336] width 8 height 7
click at [715, 313] on icon at bounding box center [715, 314] width 8 height 7
click at [715, 335] on icon at bounding box center [715, 336] width 8 height 10
click at [801, 321] on div "Image Image" at bounding box center [800, 314] width 189 height 22
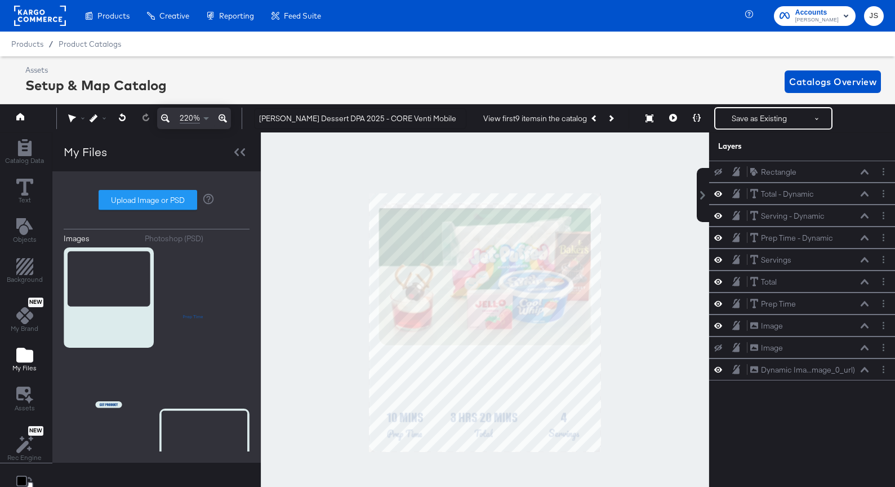
scroll to position [11, 3]
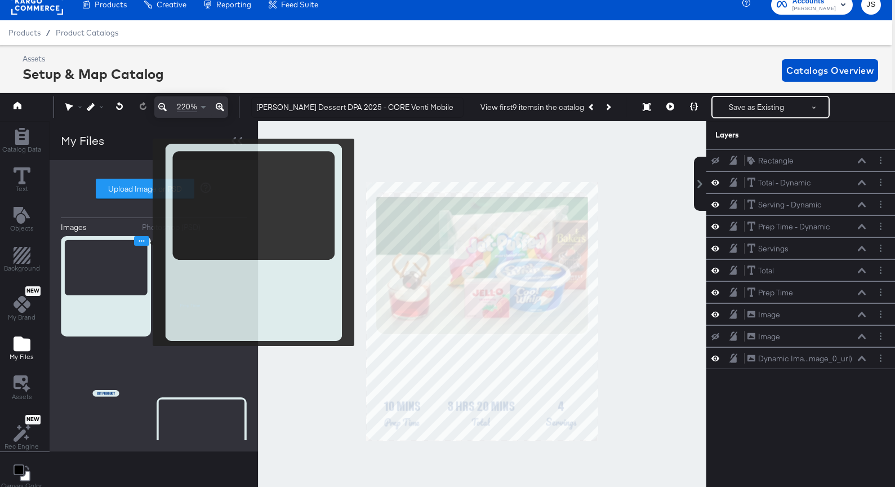
click at [143, 241] on icon "Image Options" at bounding box center [141, 241] width 8 height 8
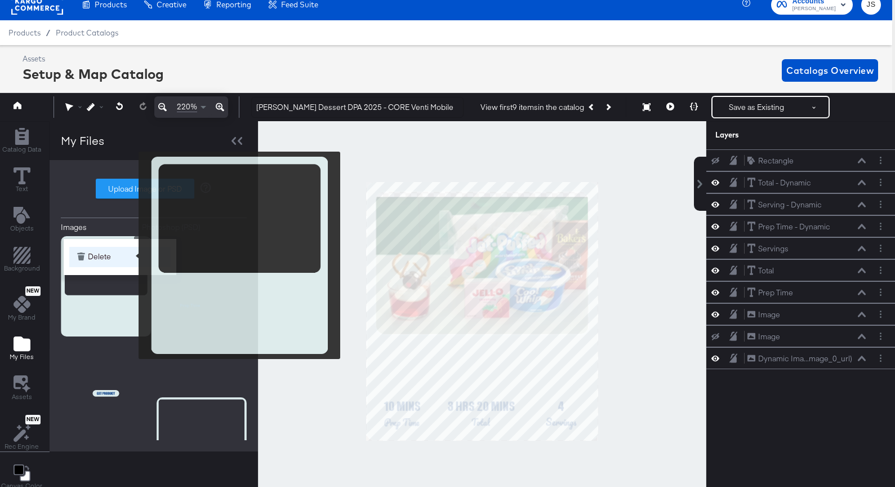
click at [131, 255] on button "Delete" at bounding box center [119, 257] width 101 height 20
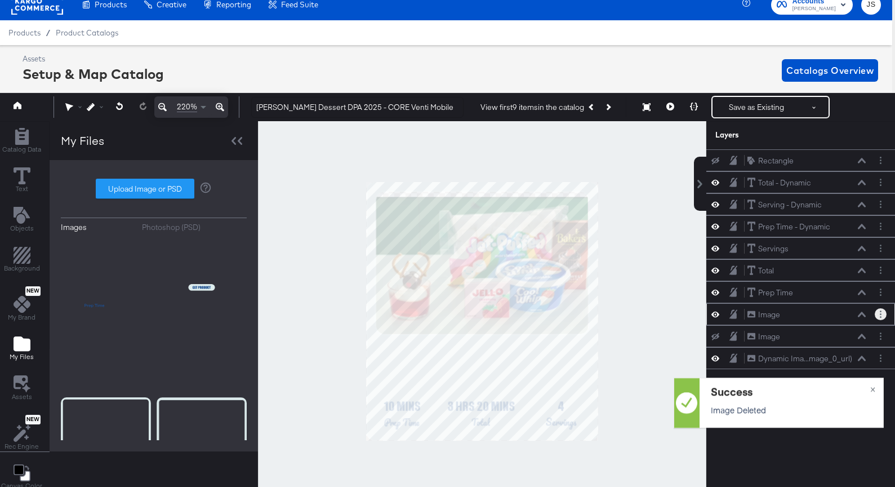
click at [880, 315] on icon "Layer Options" at bounding box center [881, 313] width 2 height 7
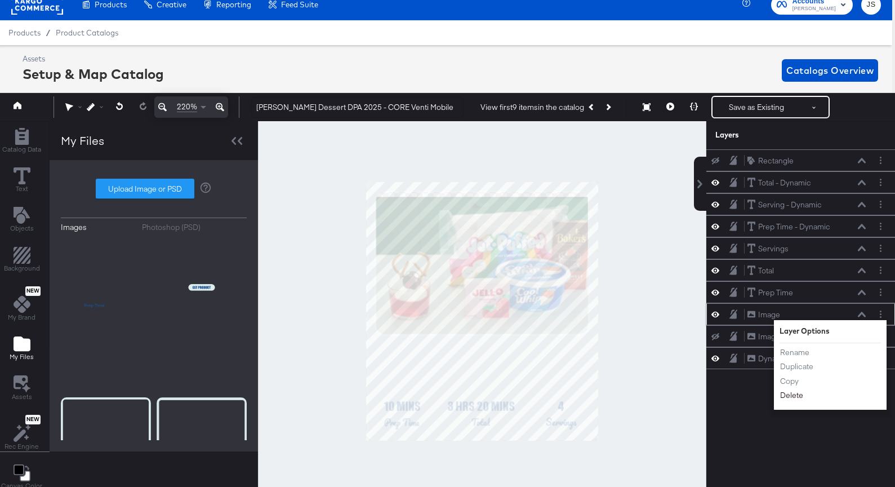
click at [796, 398] on button "Delete" at bounding box center [792, 396] width 24 height 12
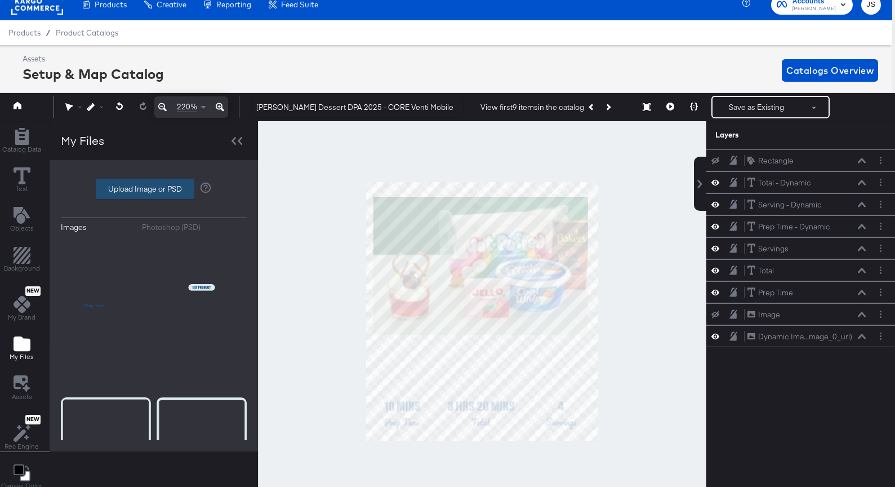
click at [165, 189] on label "Upload Image or PSD" at bounding box center [144, 188] width 97 height 19
click at [154, 189] on input "Upload Image or PSD" at bounding box center [154, 189] width 0 height 0
type input "C:\fakepath\Venti Mobile V2.png"
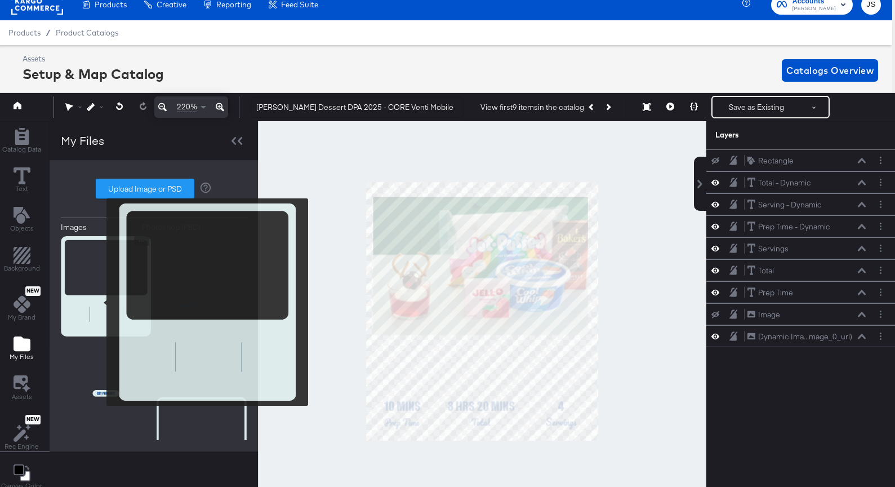
click at [99, 301] on img at bounding box center [106, 286] width 90 height 100
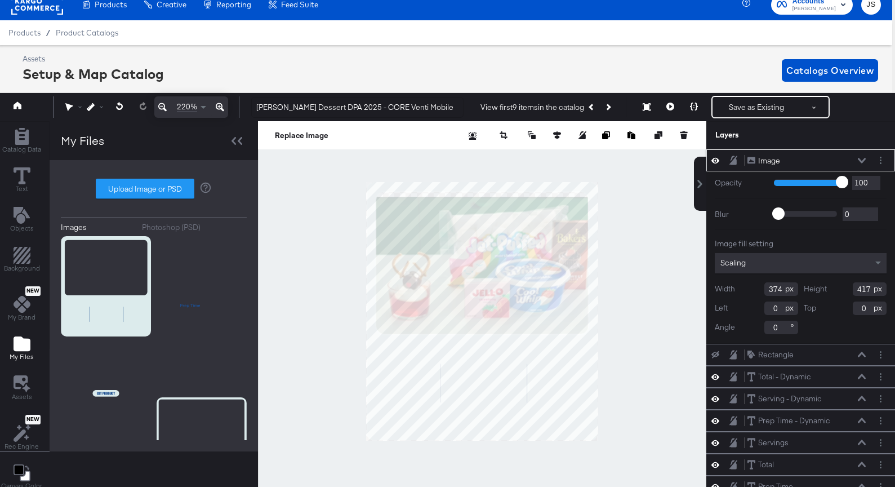
click at [864, 161] on icon at bounding box center [862, 161] width 8 height 6
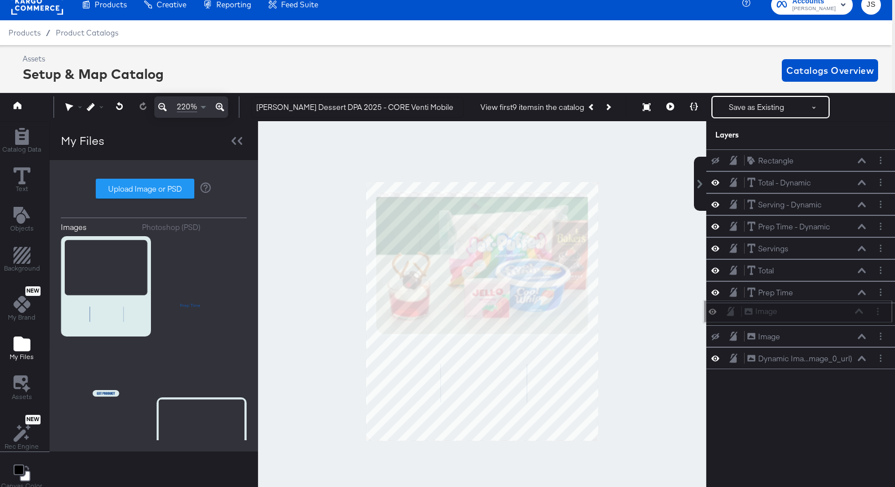
drag, startPoint x: 835, startPoint y: 161, endPoint x: 830, endPoint y: 313, distance: 151.6
click at [831, 313] on div "Image Image" at bounding box center [803, 311] width 119 height 12
click at [882, 340] on button "Layer Options" at bounding box center [881, 336] width 12 height 12
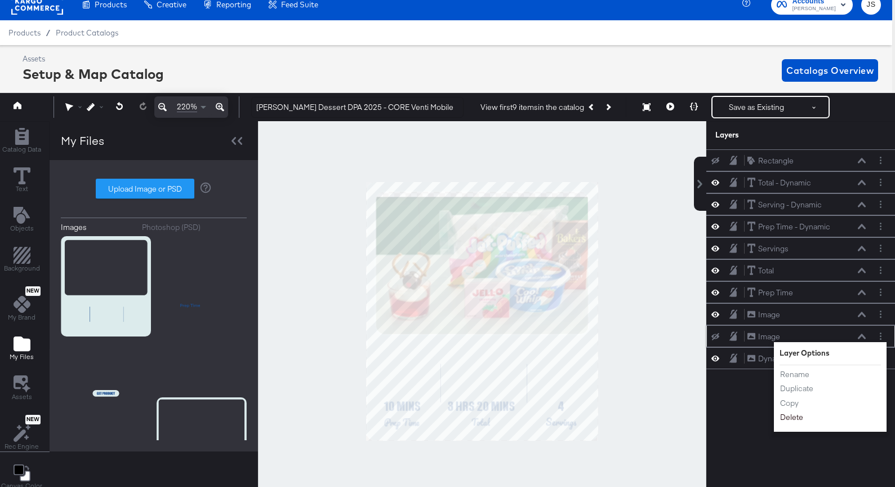
click at [794, 422] on button "Delete" at bounding box center [792, 418] width 24 height 12
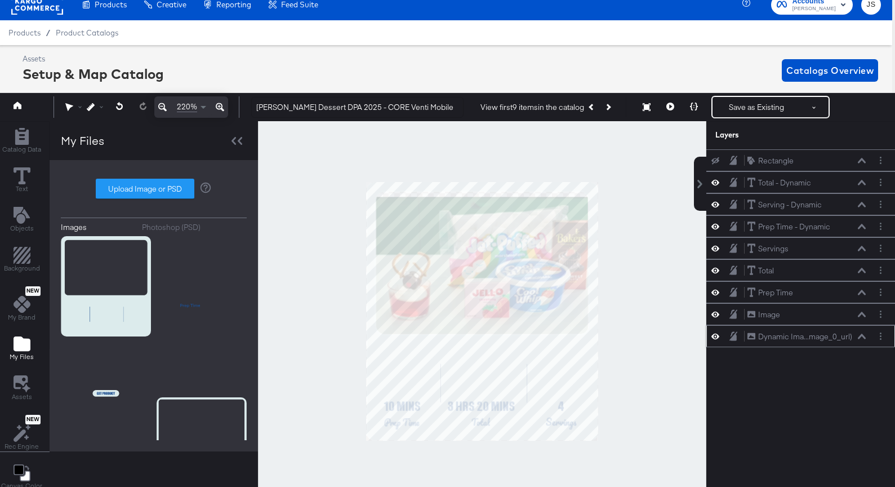
click at [862, 336] on icon at bounding box center [862, 335] width 8 height 5
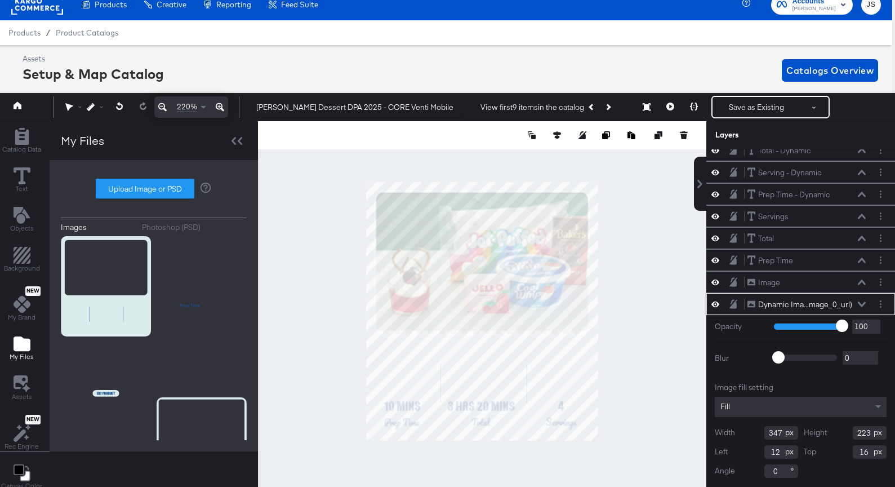
type input "15"
type input "232"
type input "12"
click at [625, 244] on div at bounding box center [482, 311] width 448 height 380
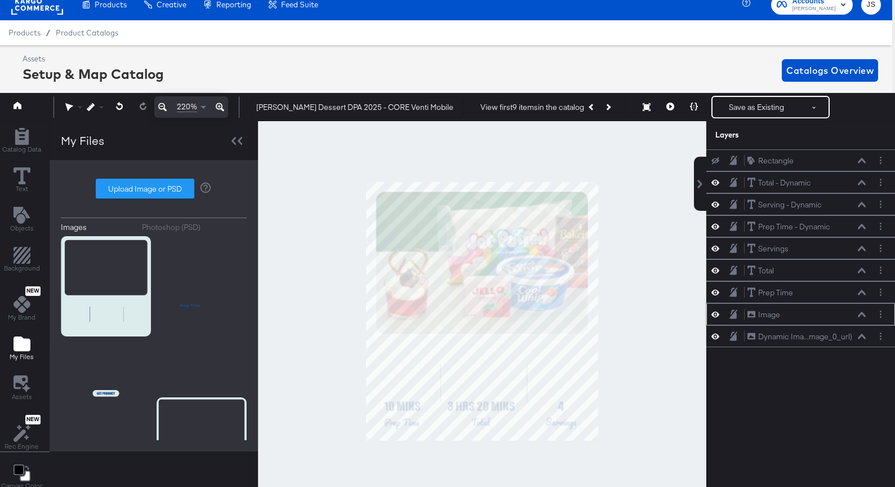
click at [863, 316] on icon at bounding box center [862, 314] width 8 height 6
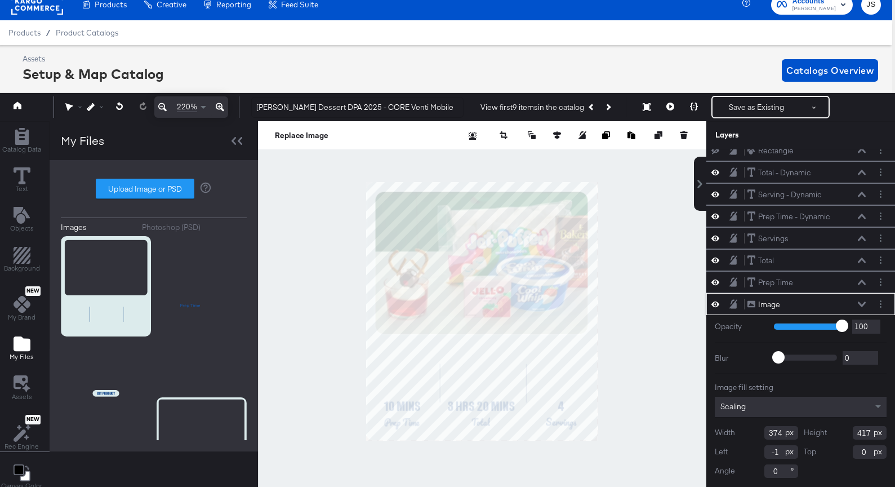
type input "0"
click at [673, 393] on div at bounding box center [482, 311] width 448 height 380
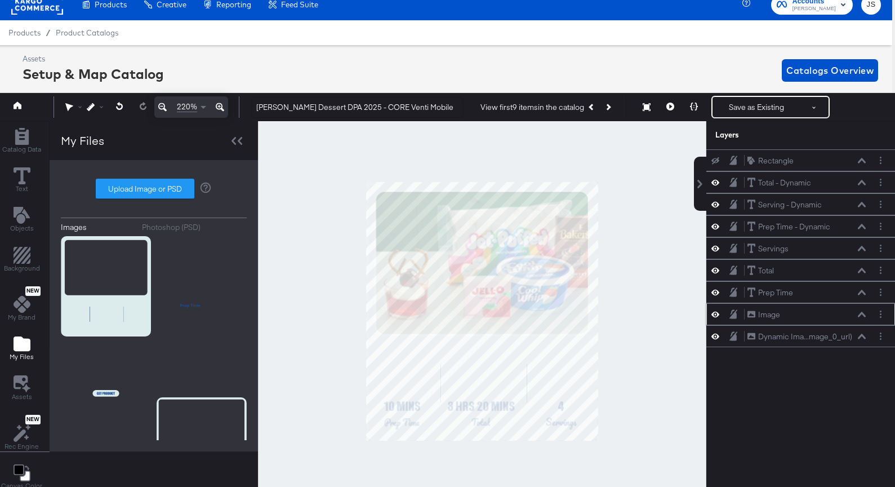
click at [860, 314] on icon at bounding box center [862, 313] width 8 height 5
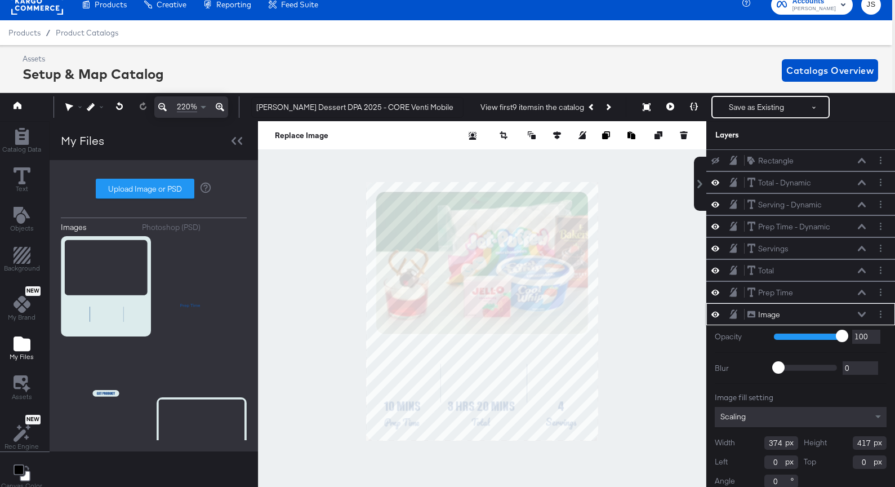
scroll to position [10, 0]
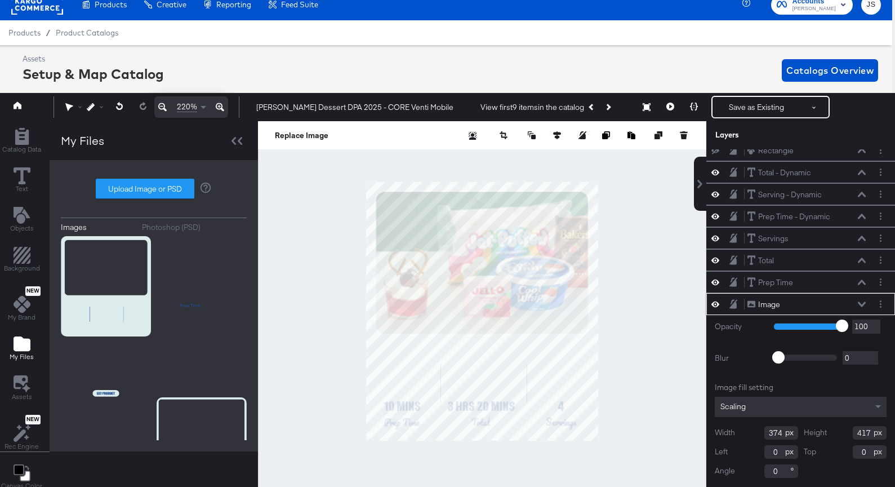
type input "-1"
click at [651, 394] on div at bounding box center [482, 311] width 448 height 380
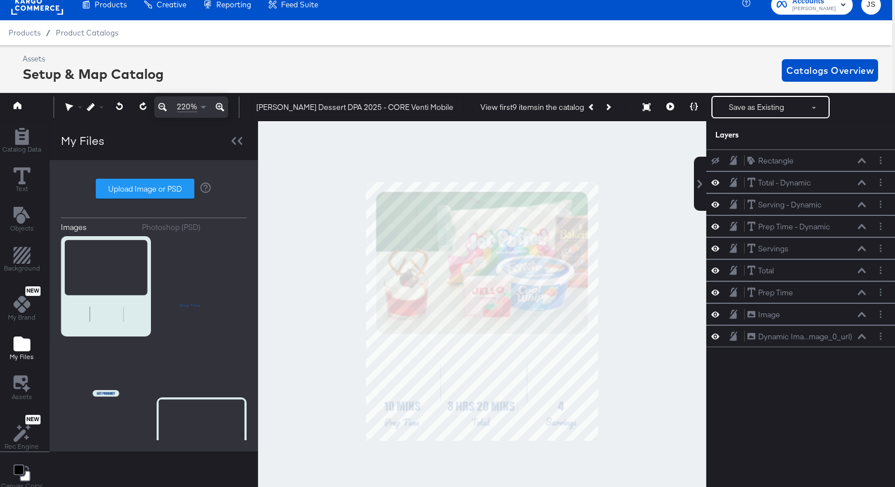
click at [713, 358] on div "Rectangle Rectangle Total - Dynamic Total - Dynamic Serving - Dynamic Serving -…" at bounding box center [793, 317] width 203 height 337
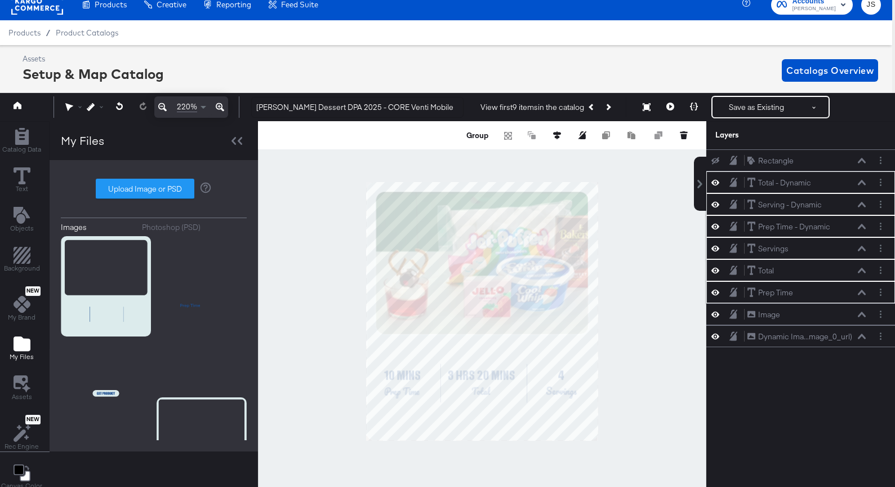
click at [648, 363] on div at bounding box center [482, 311] width 448 height 380
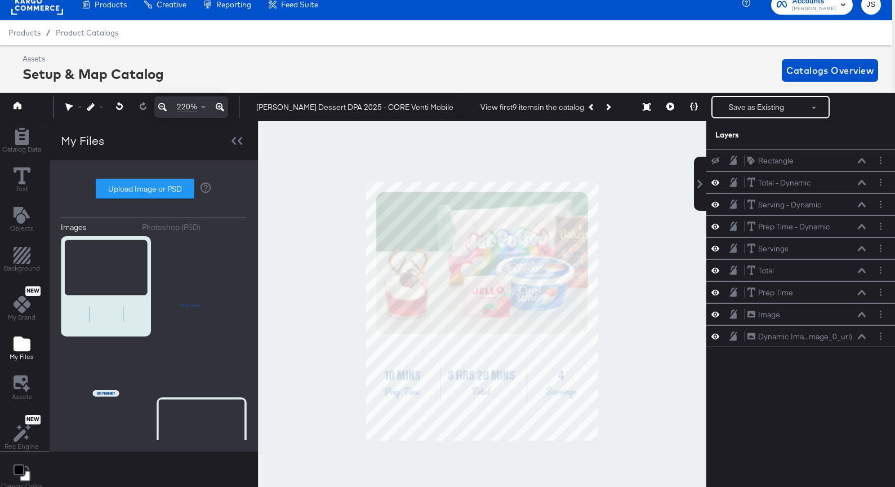
click at [669, 112] on button at bounding box center [670, 107] width 24 height 23
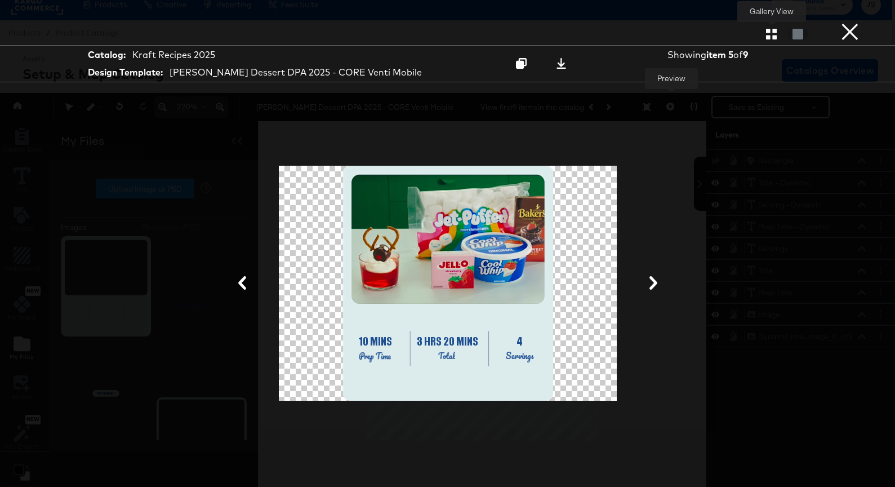
click at [769, 32] on icon "button" at bounding box center [771, 34] width 11 height 11
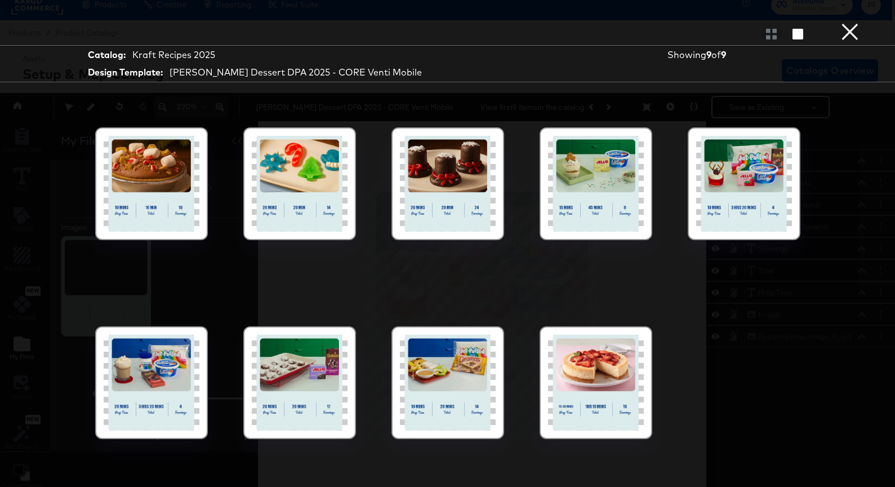
click at [762, 173] on div at bounding box center [744, 184] width 96 height 96
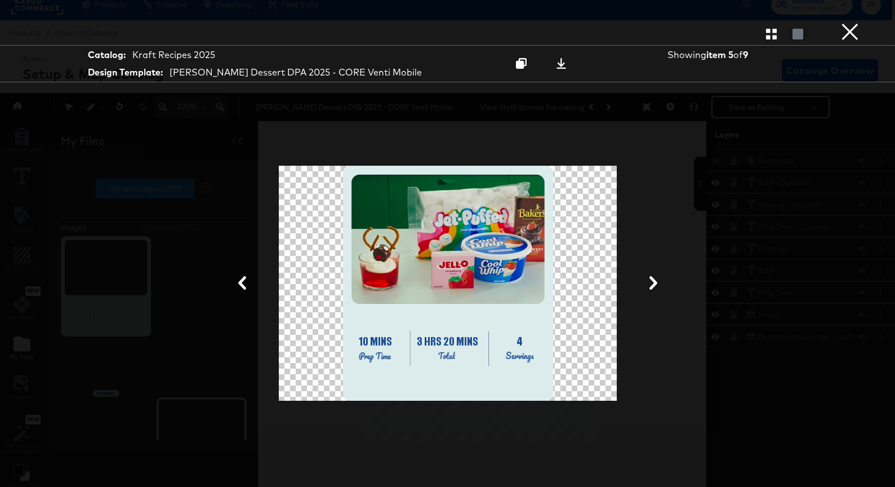
click at [852, 23] on button "×" at bounding box center [850, 11] width 23 height 23
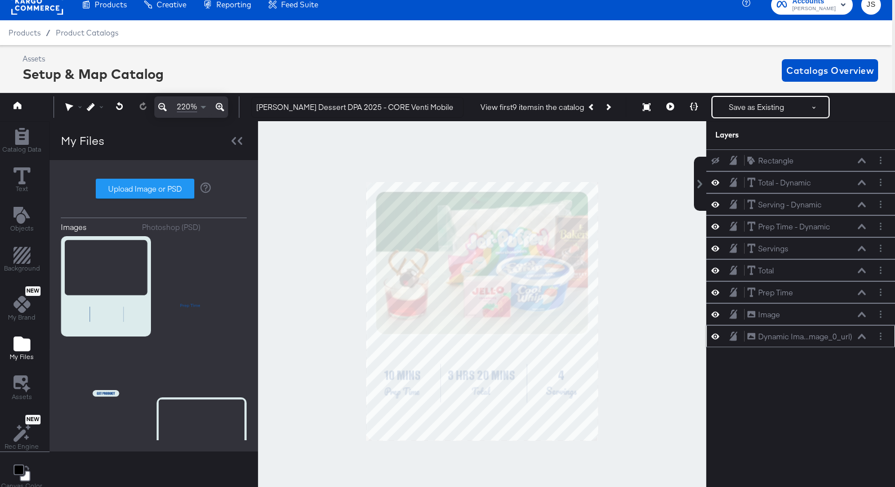
click at [862, 338] on icon at bounding box center [862, 336] width 8 height 6
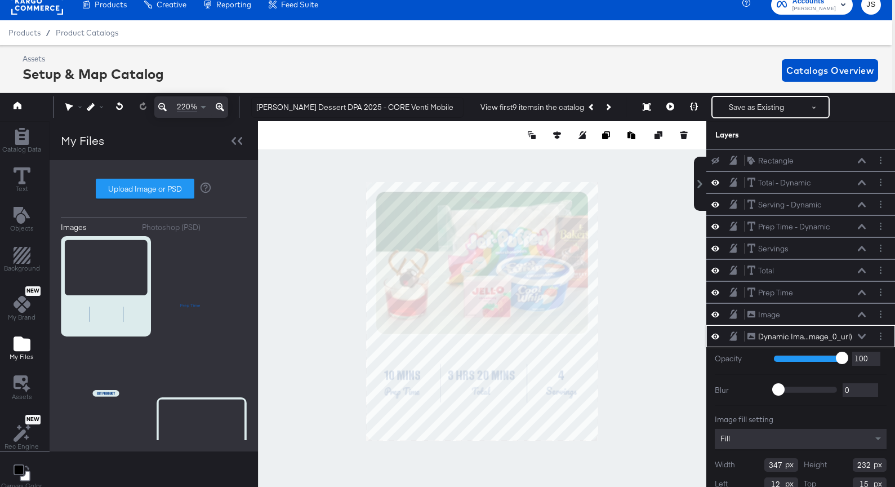
scroll to position [32, 0]
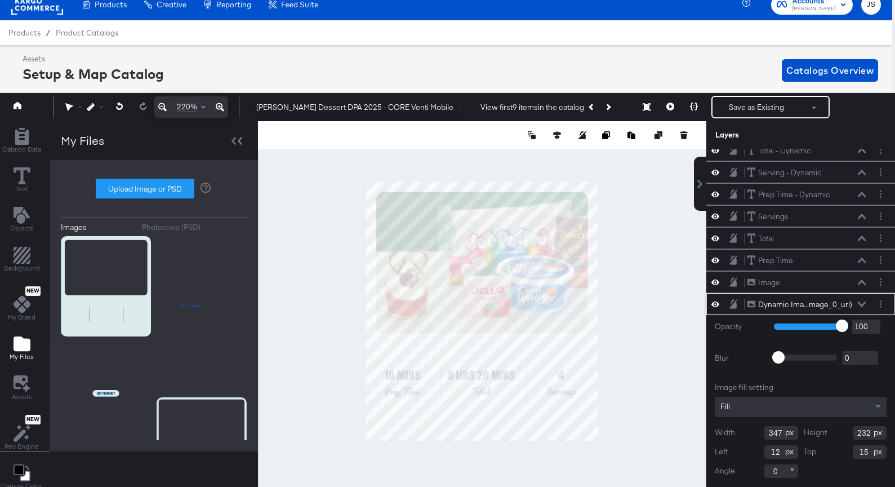
type input "13"
type input "14"
click at [634, 219] on div at bounding box center [482, 311] width 448 height 380
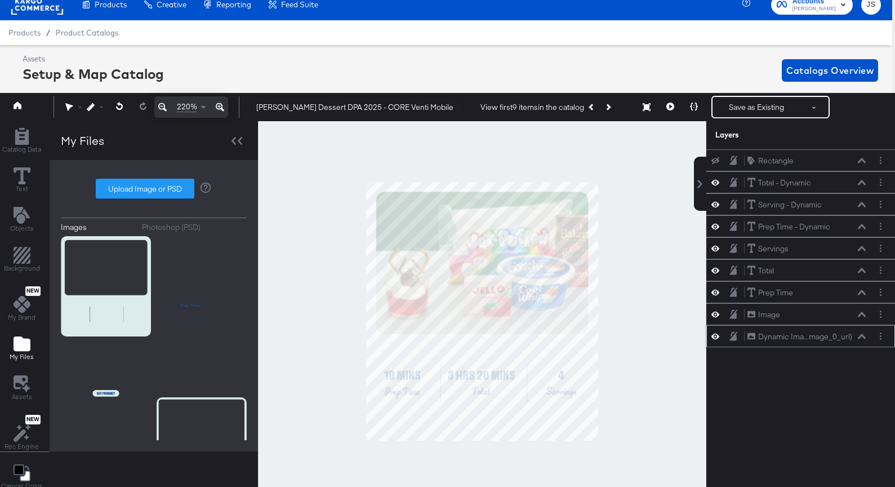
click at [862, 337] on icon at bounding box center [862, 336] width 8 height 6
click at [664, 366] on div at bounding box center [482, 311] width 448 height 380
click at [765, 112] on button "Save as Existing" at bounding box center [757, 107] width 88 height 20
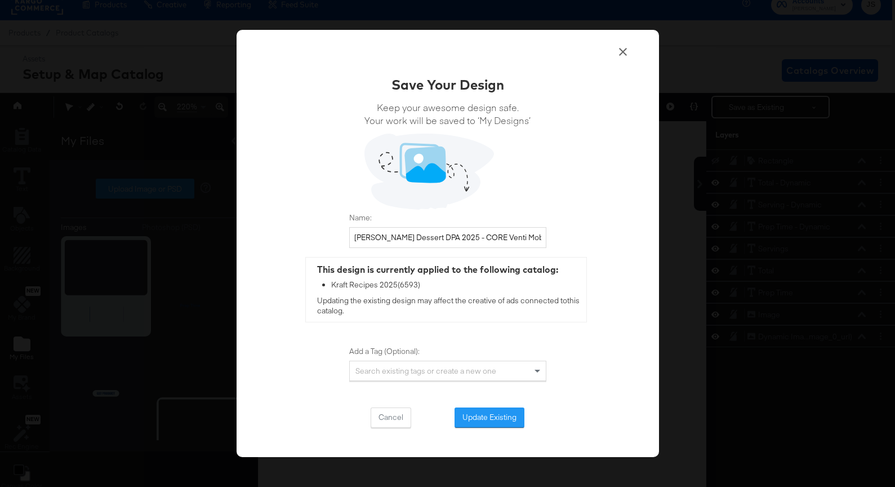
click at [624, 54] on icon at bounding box center [623, 52] width 14 height 14
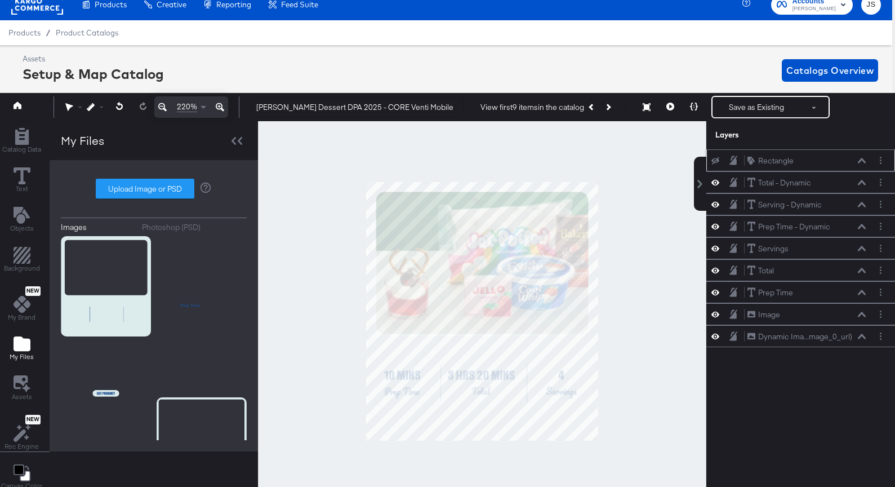
click at [716, 162] on icon at bounding box center [715, 160] width 8 height 7
click at [716, 162] on icon at bounding box center [715, 160] width 8 height 10
click at [882, 155] on button "Layer Options" at bounding box center [881, 160] width 12 height 12
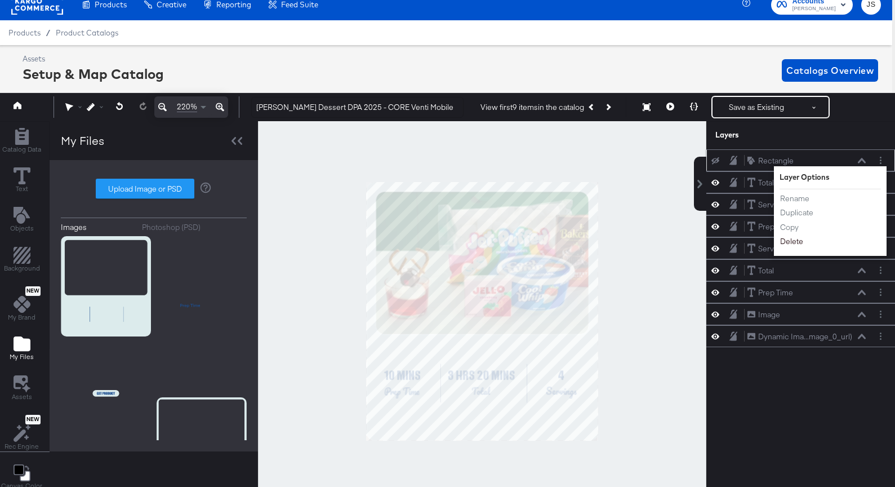
click at [787, 240] on button "Delete" at bounding box center [792, 242] width 24 height 12
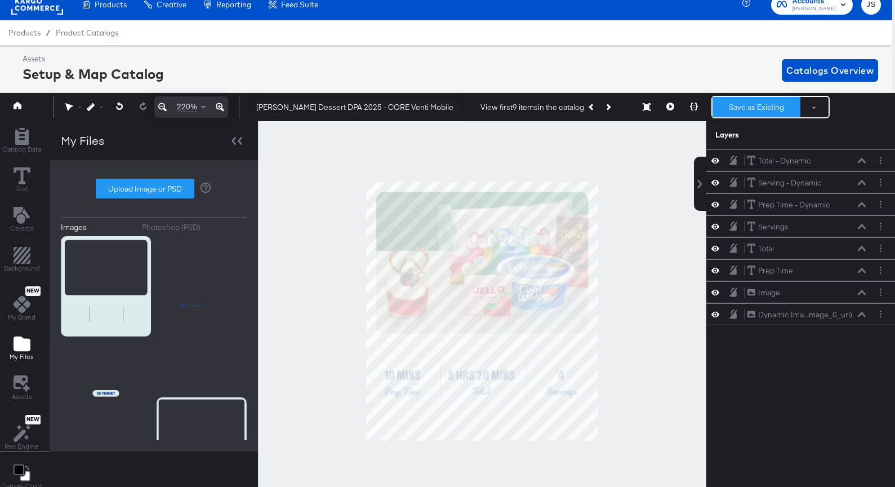
click at [763, 109] on button "Save as Existing" at bounding box center [757, 107] width 88 height 20
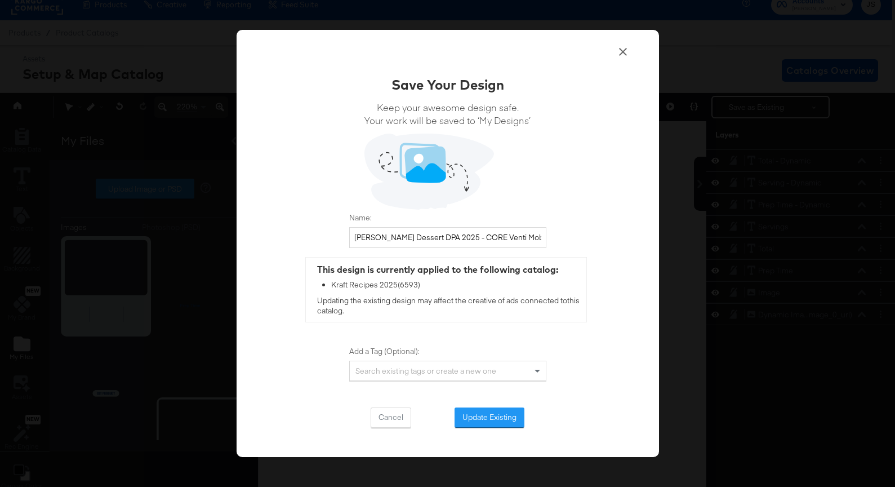
click at [620, 44] on div "Save Your Design Keep your awesome design safe. Your work will be saved to ‘My …" at bounding box center [448, 244] width 422 height 428
click at [625, 60] on span at bounding box center [623, 53] width 14 height 16
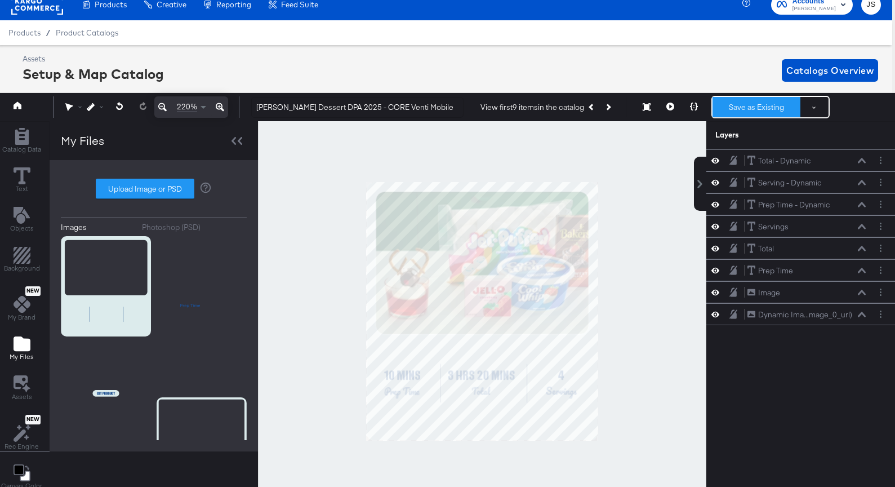
click at [759, 101] on button "Save as Existing" at bounding box center [757, 107] width 88 height 20
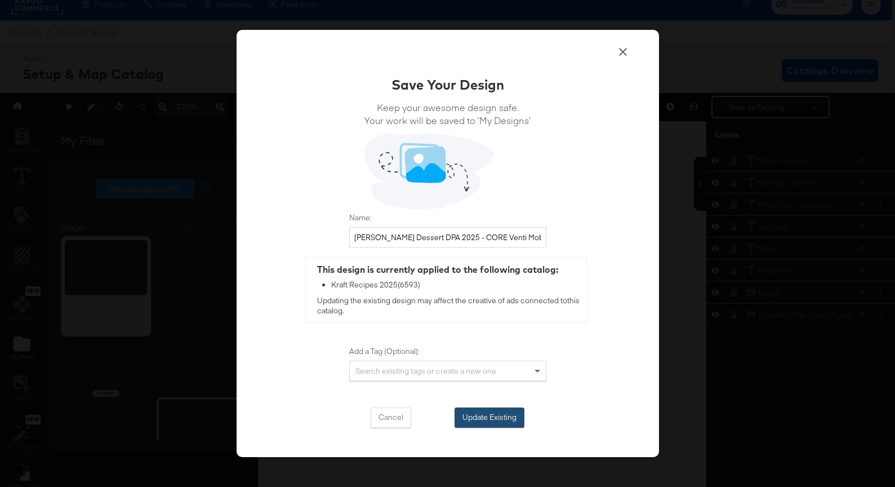
click at [480, 422] on button "Update Existing" at bounding box center [490, 417] width 70 height 20
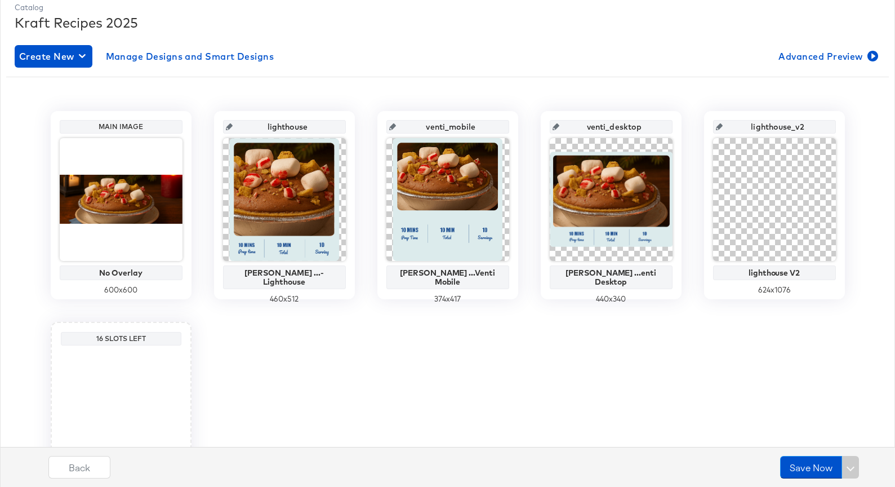
scroll to position [155, 0]
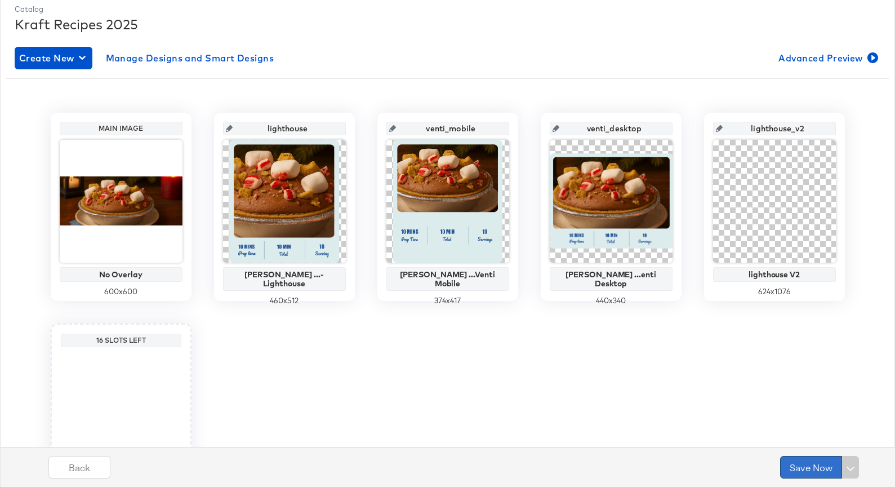
click at [803, 471] on button "Save Now" at bounding box center [811, 467] width 62 height 23
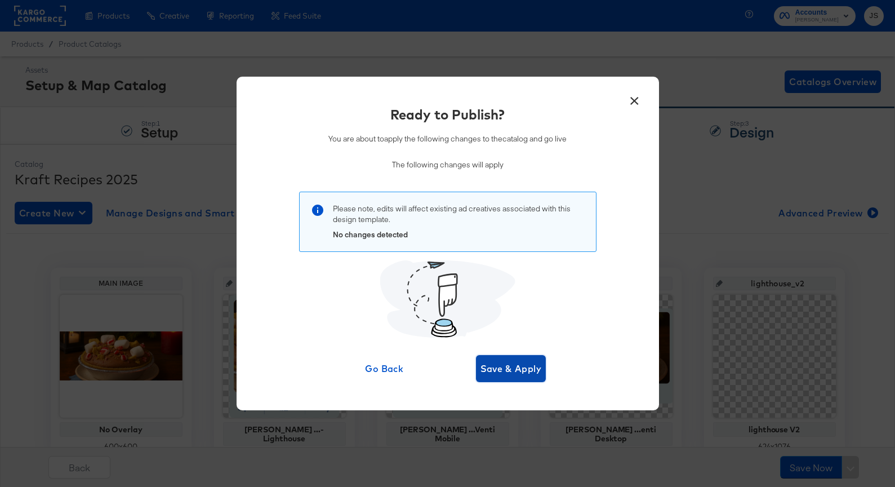
click at [524, 373] on span "Save & Apply" at bounding box center [510, 369] width 61 height 16
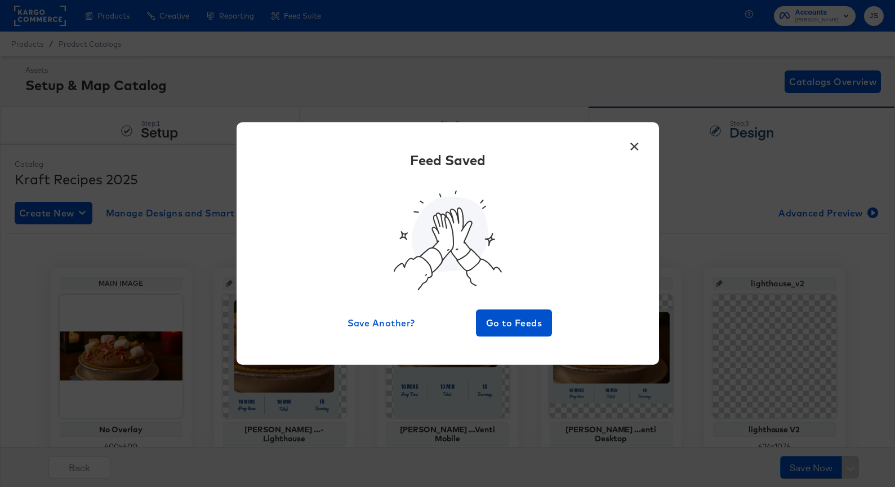
click at [640, 144] on button "×" at bounding box center [635, 143] width 20 height 20
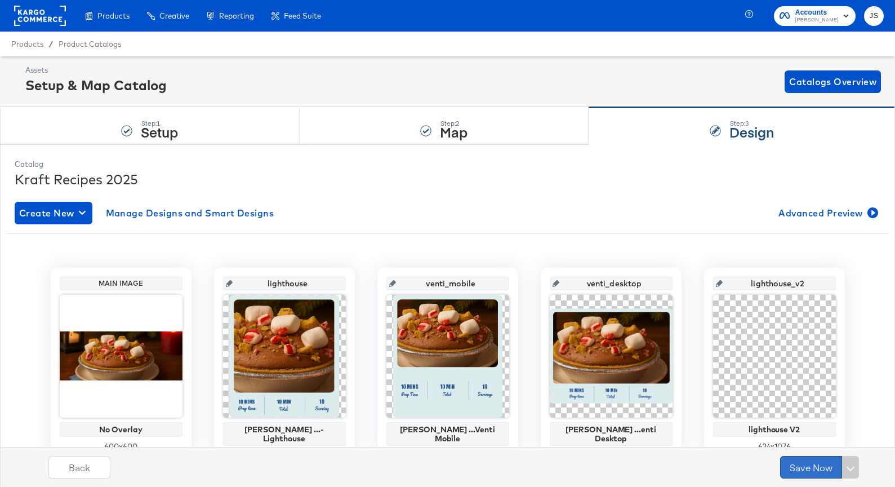
click at [800, 462] on button "Save Now" at bounding box center [811, 467] width 62 height 23
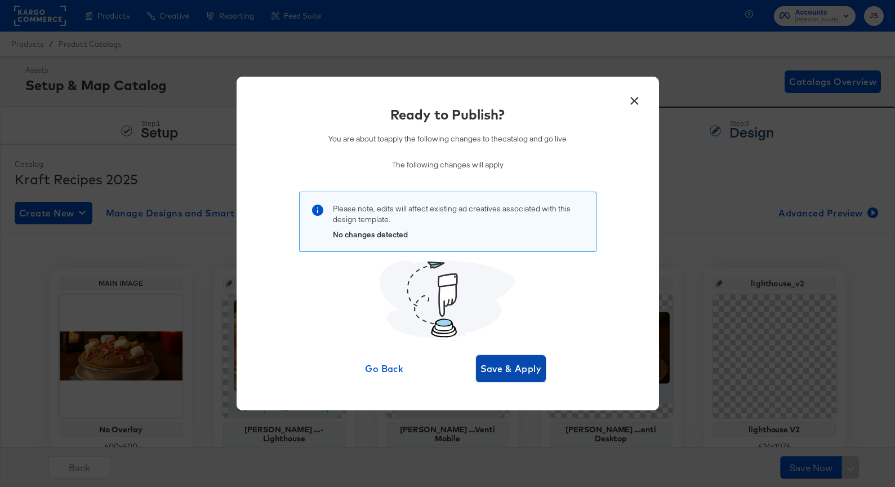
click at [512, 370] on span "Save & Apply" at bounding box center [510, 369] width 61 height 16
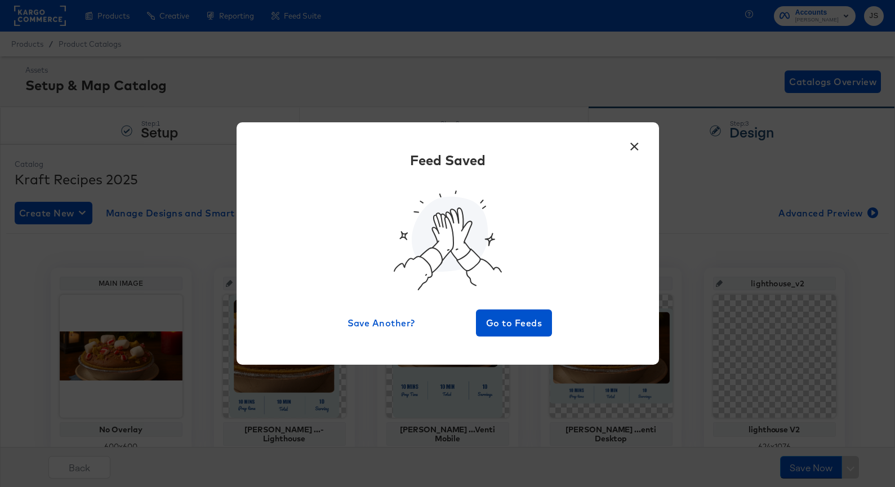
click at [175, 15] on div "× Feed Saved Save Another? Go to Feeds" at bounding box center [447, 243] width 895 height 487
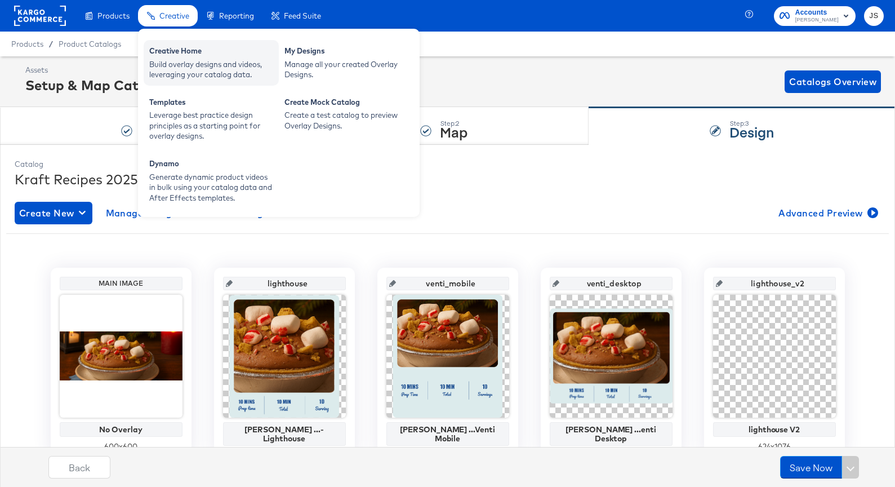
click at [189, 64] on div "Build overlay designs and videos, leveraging your catalog data." at bounding box center [211, 69] width 124 height 21
